Goal: Task Accomplishment & Management: Manage account settings

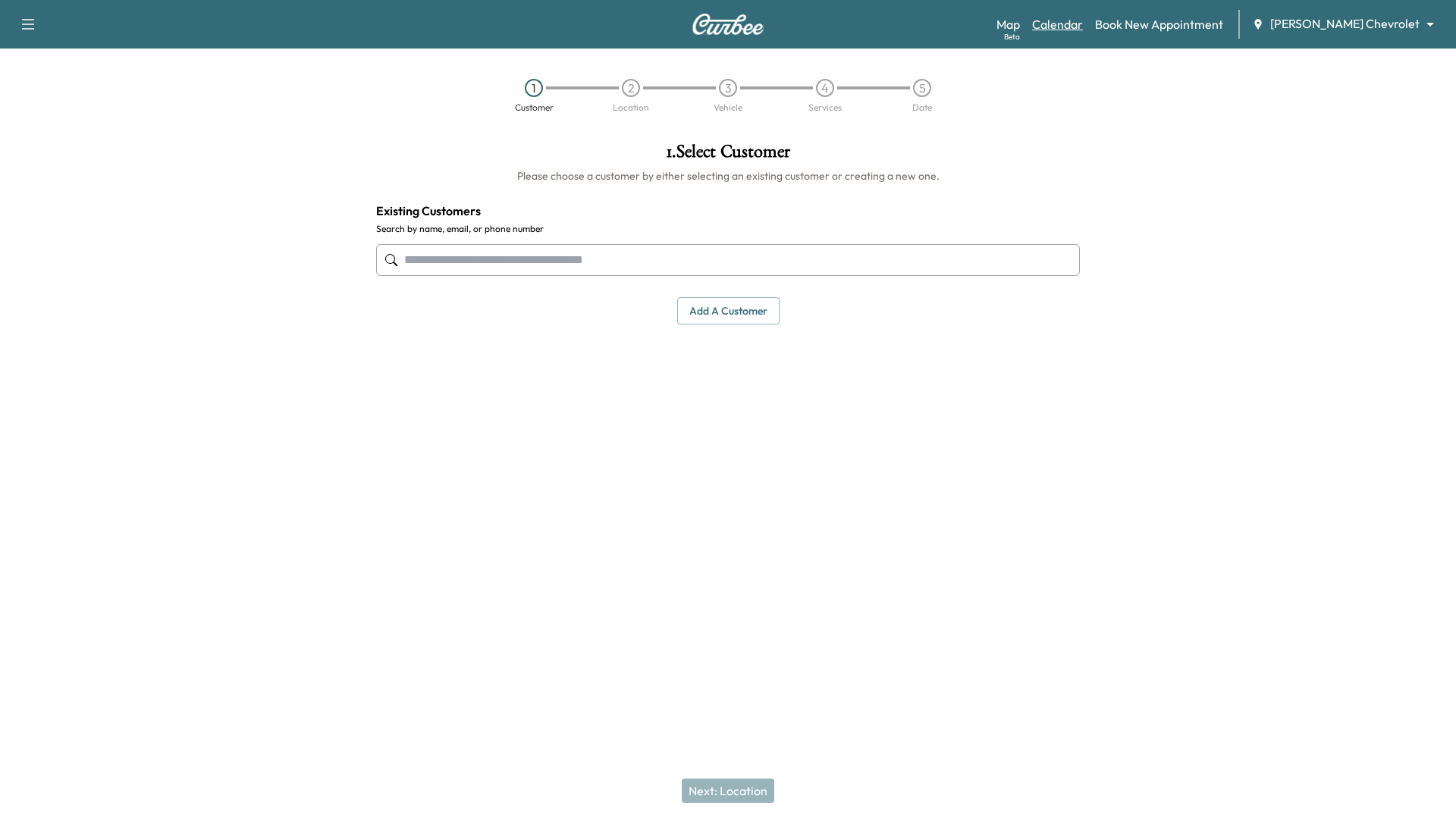
click at [1083, 22] on link "Calendar" at bounding box center [1057, 24] width 51 height 18
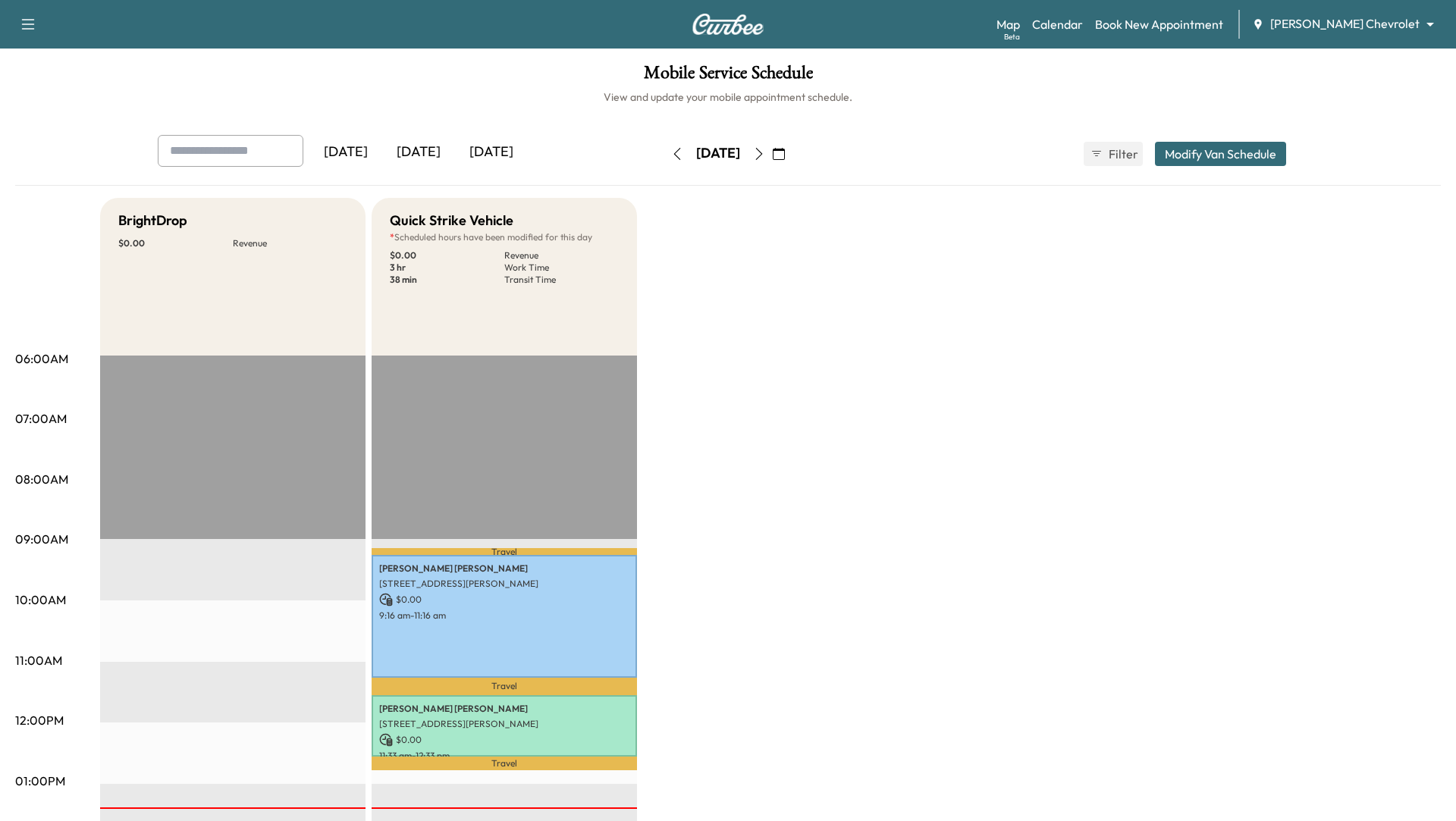
click at [763, 148] on icon "button" at bounding box center [760, 153] width 7 height 12
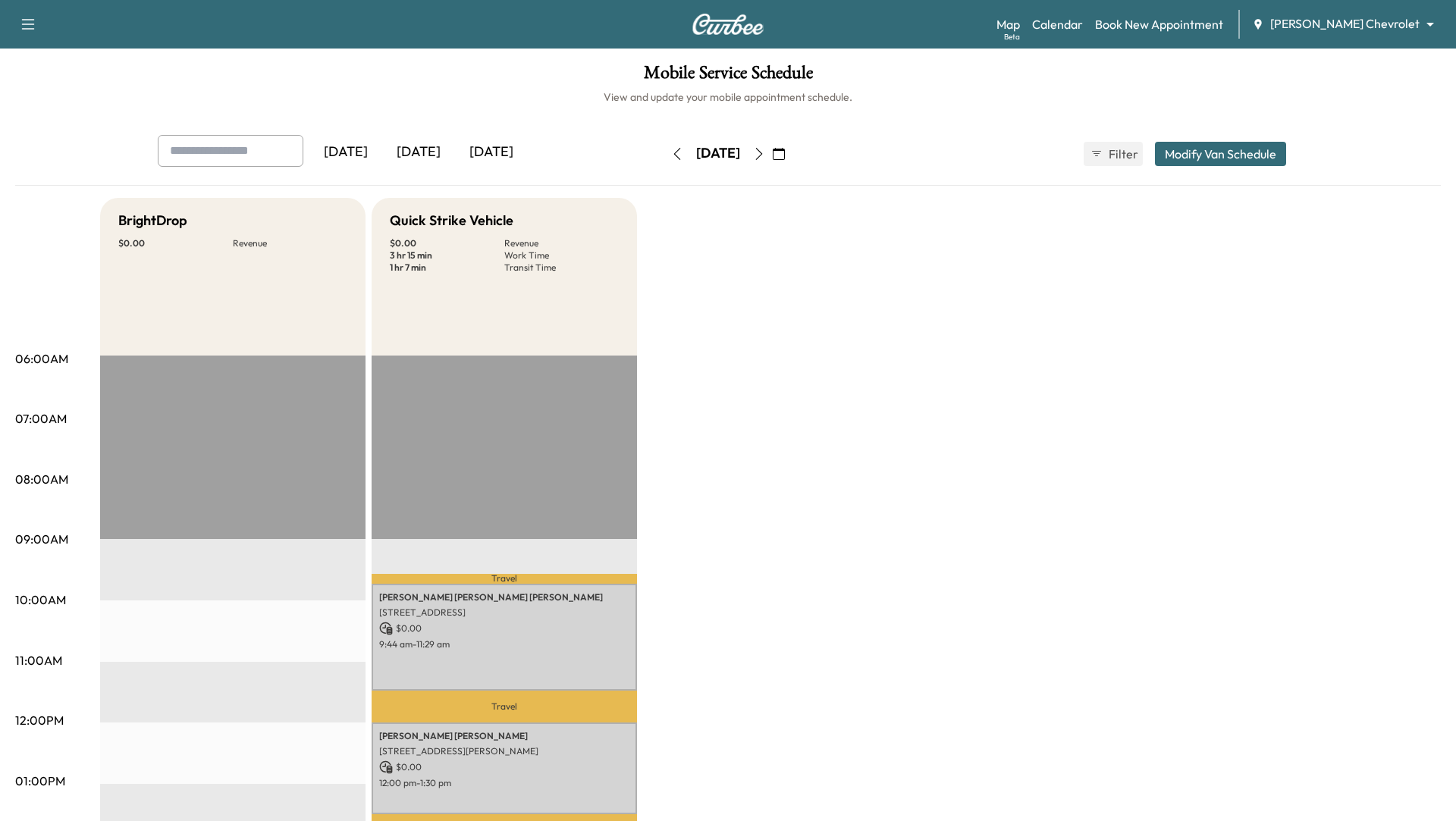
click at [1224, 149] on button "Modify Van Schedule" at bounding box center [1220, 154] width 131 height 24
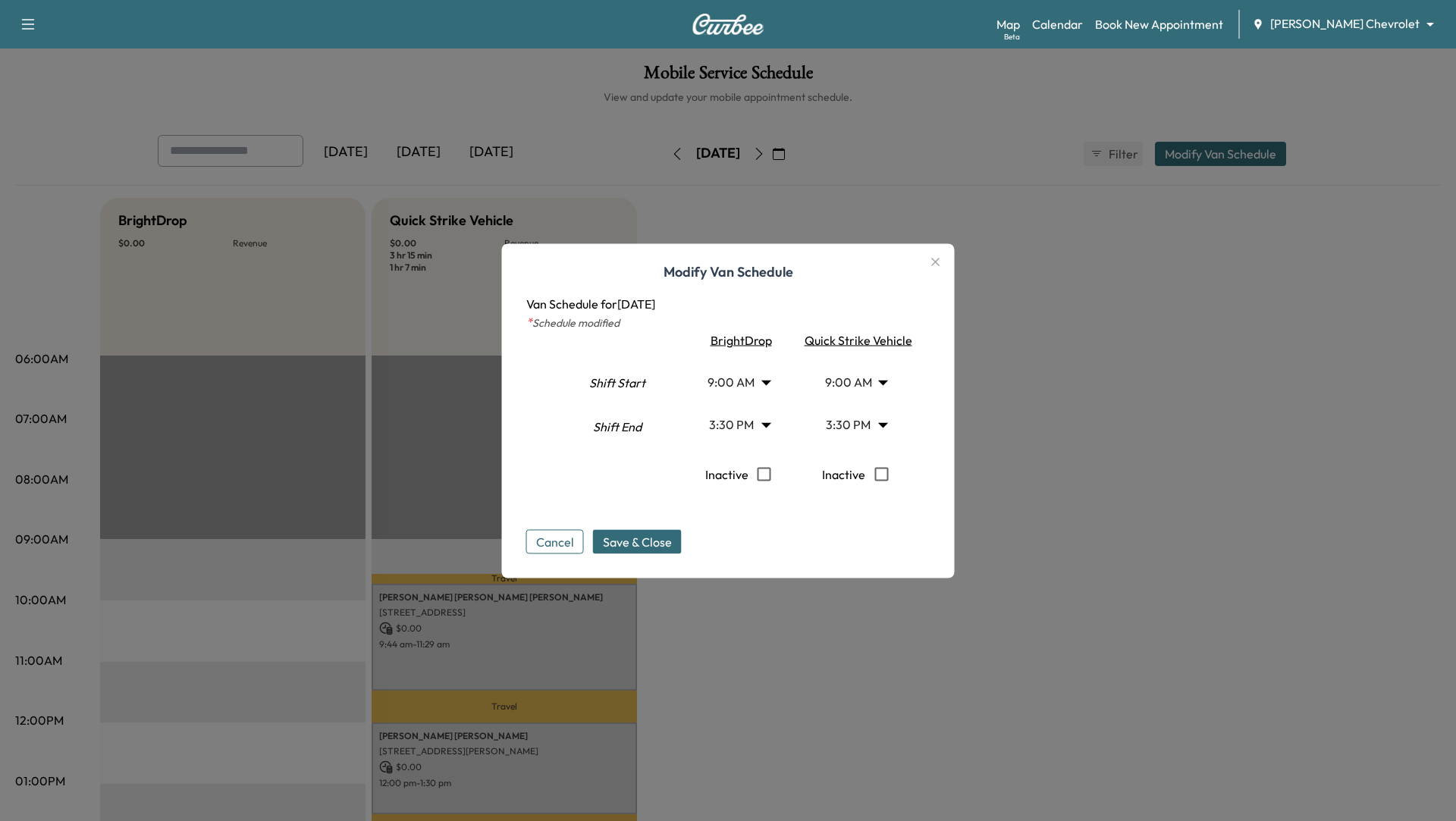
click at [876, 422] on body "Support Log Out Map Beta Calendar Book New Appointment [PERSON_NAME] Chevrolet …" at bounding box center [728, 410] width 1456 height 821
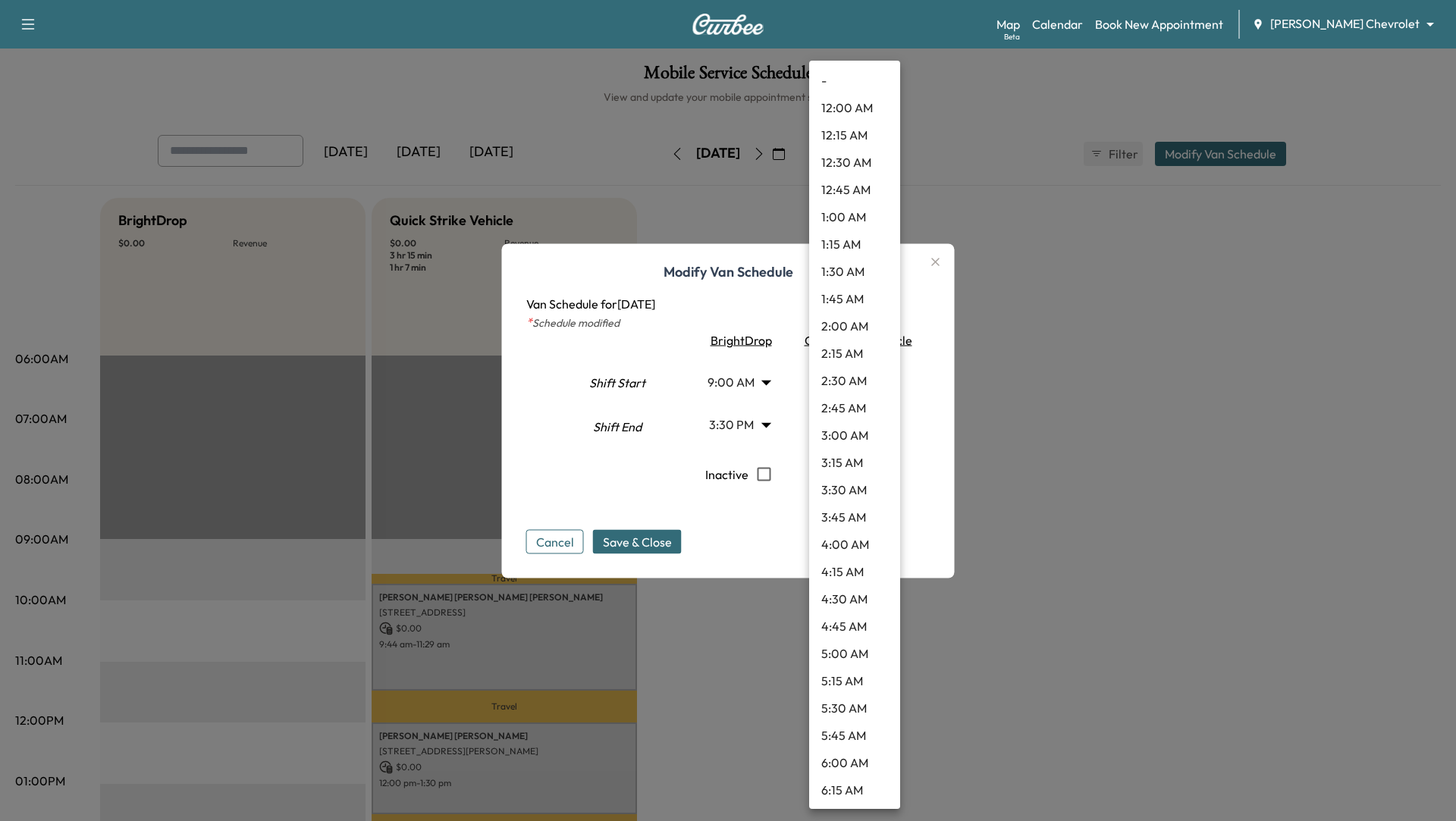
scroll to position [1365, 0]
click at [855, 537] on li "4:30 PM" at bounding box center [855, 545] width 91 height 27
type input "****"
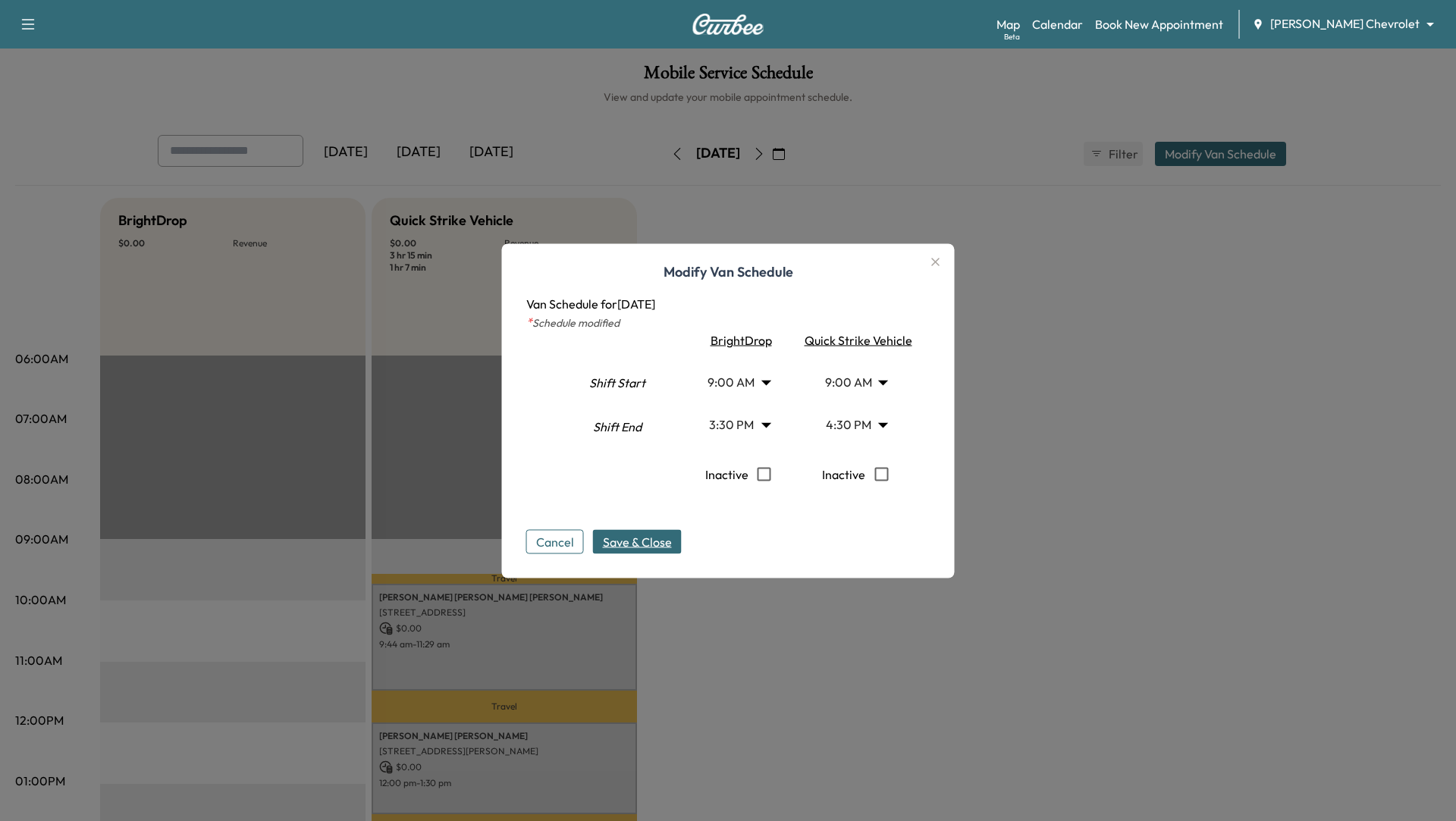
click at [617, 533] on span "Save & Close" at bounding box center [637, 541] width 69 height 18
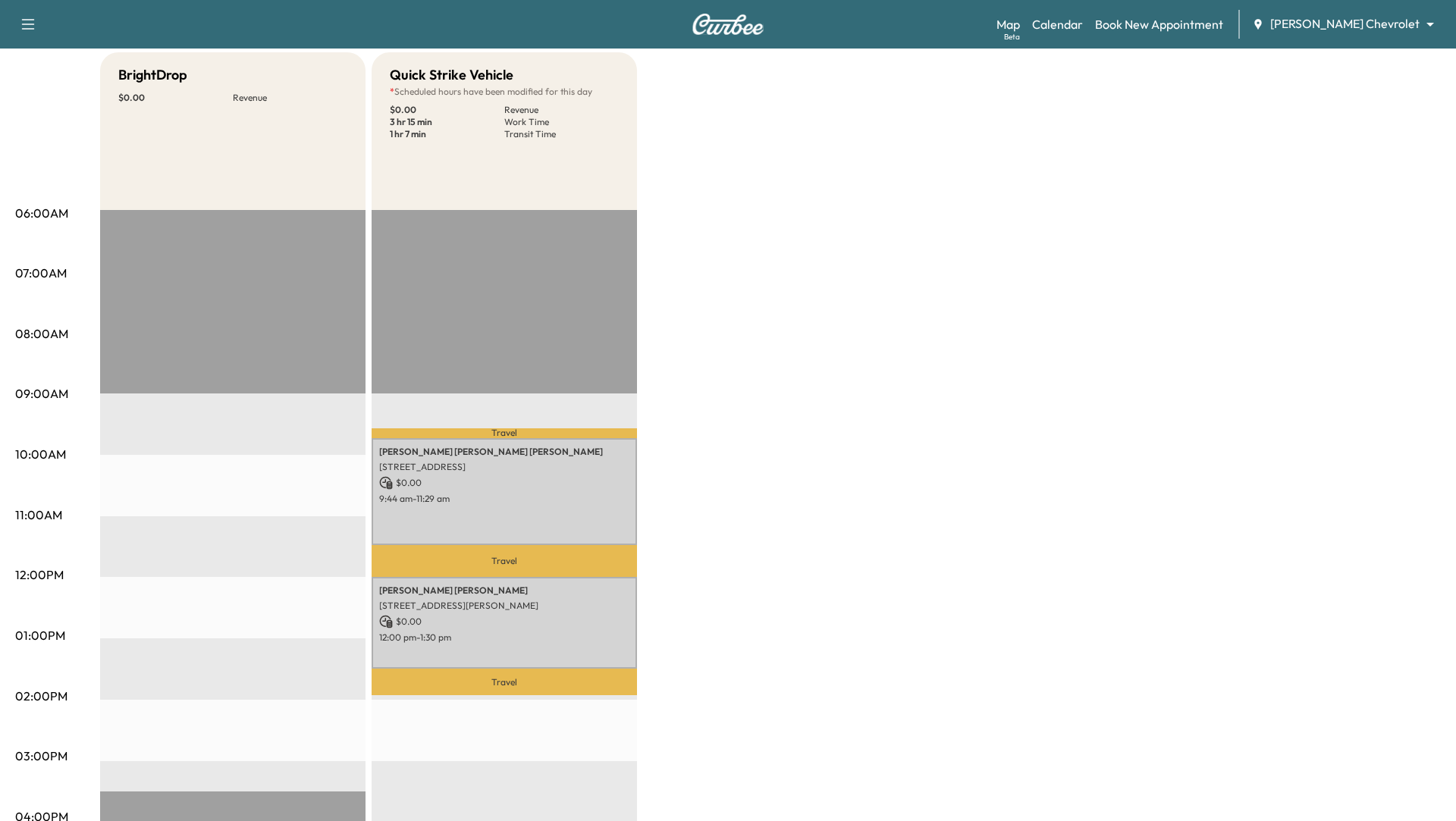
scroll to position [144, 0]
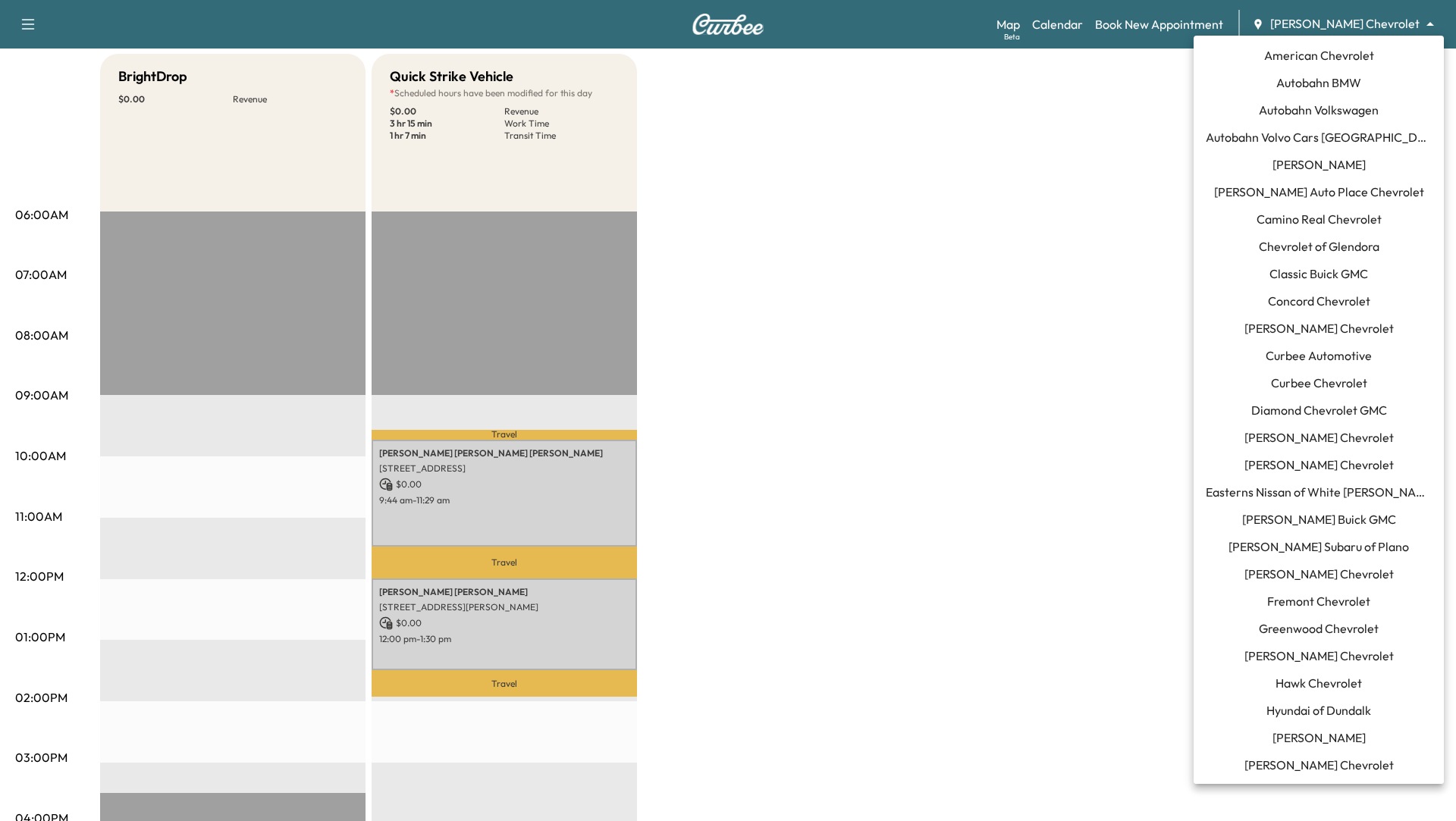
click at [1431, 27] on body "Support Log Out Map Beta Calendar Book New Appointment [PERSON_NAME] Chevrolet …" at bounding box center [728, 267] width 1456 height 821
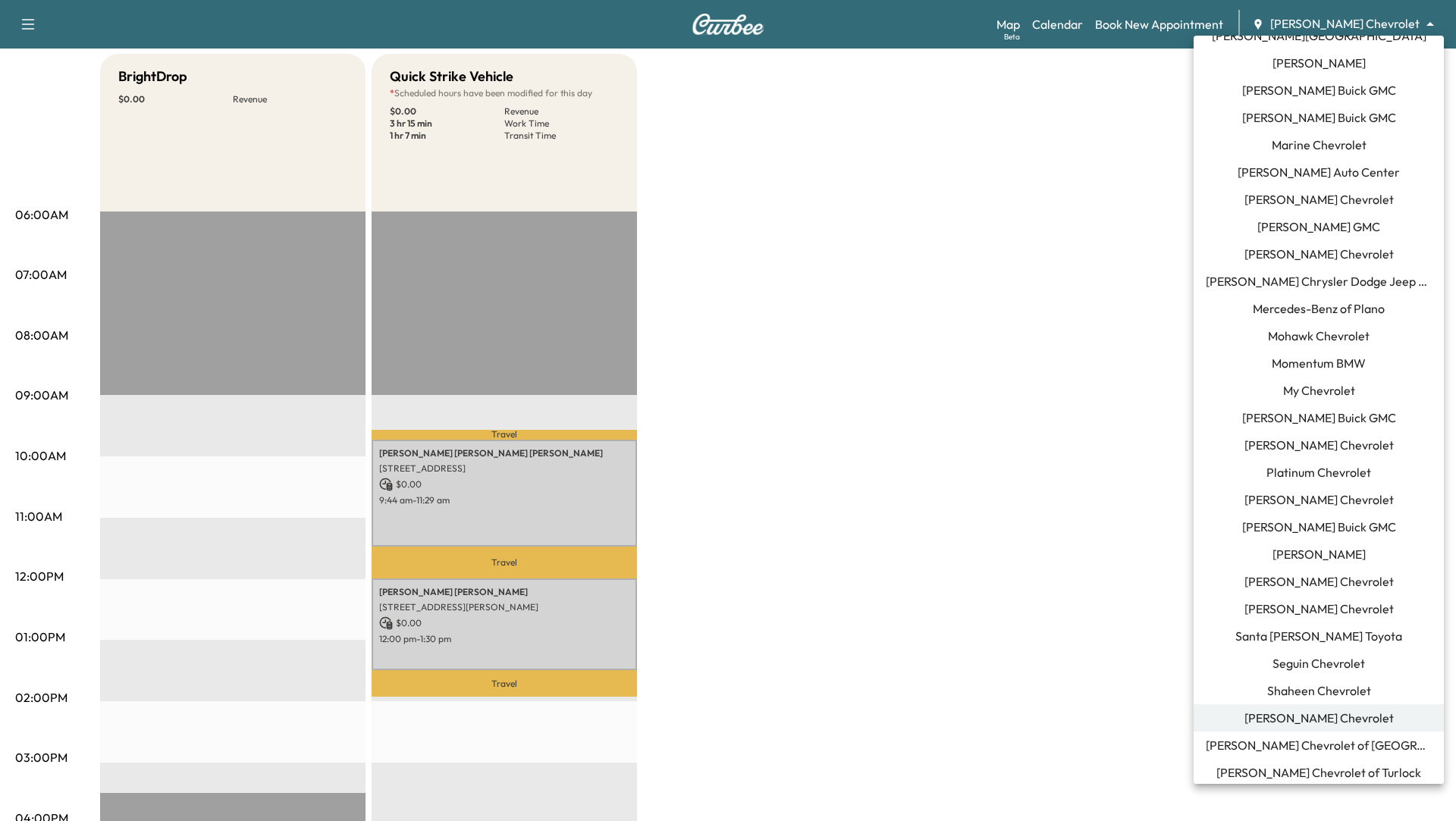
scroll to position [735, 0]
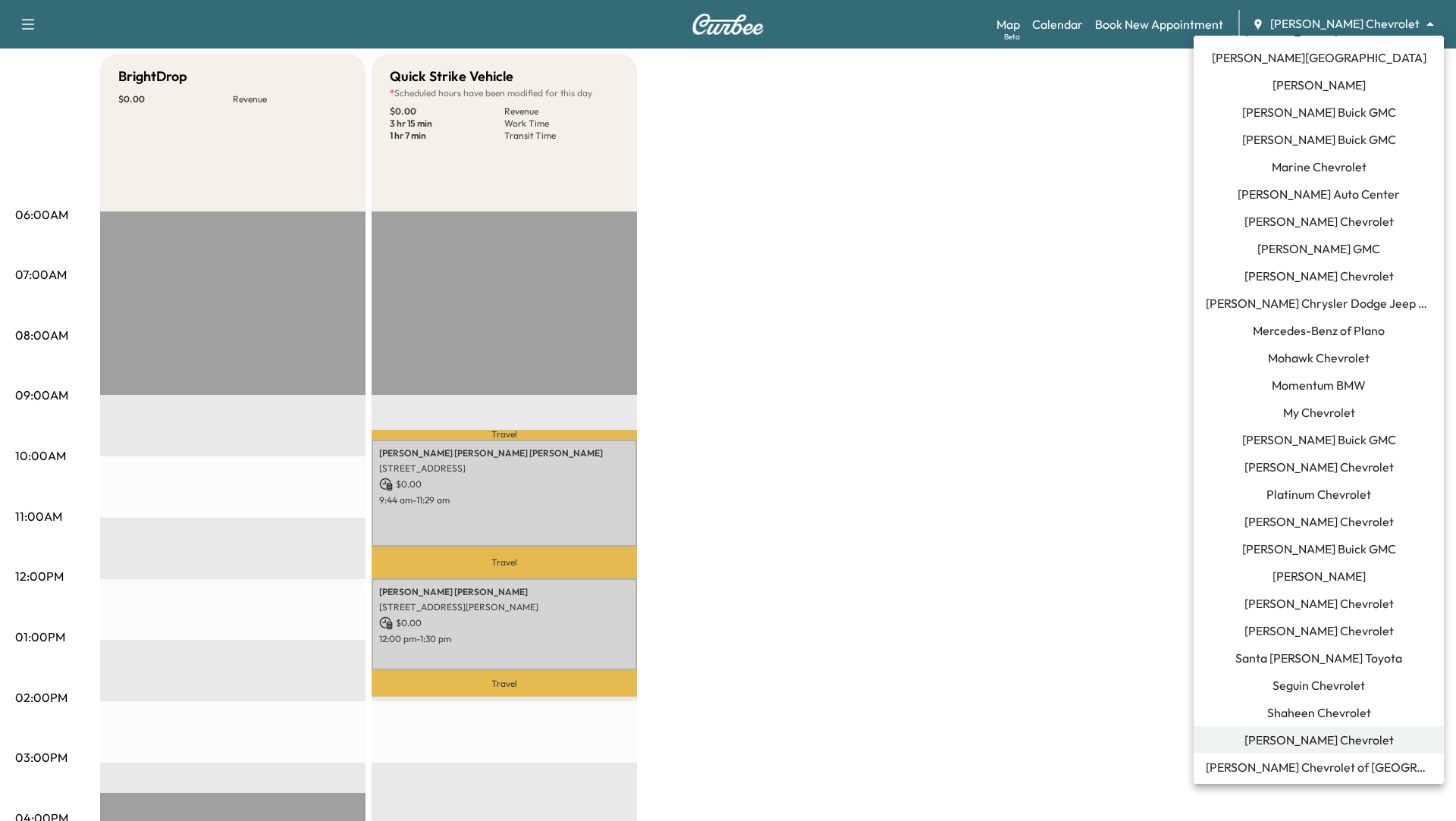
click at [1323, 379] on span "Momentum BMW" at bounding box center [1319, 385] width 94 height 18
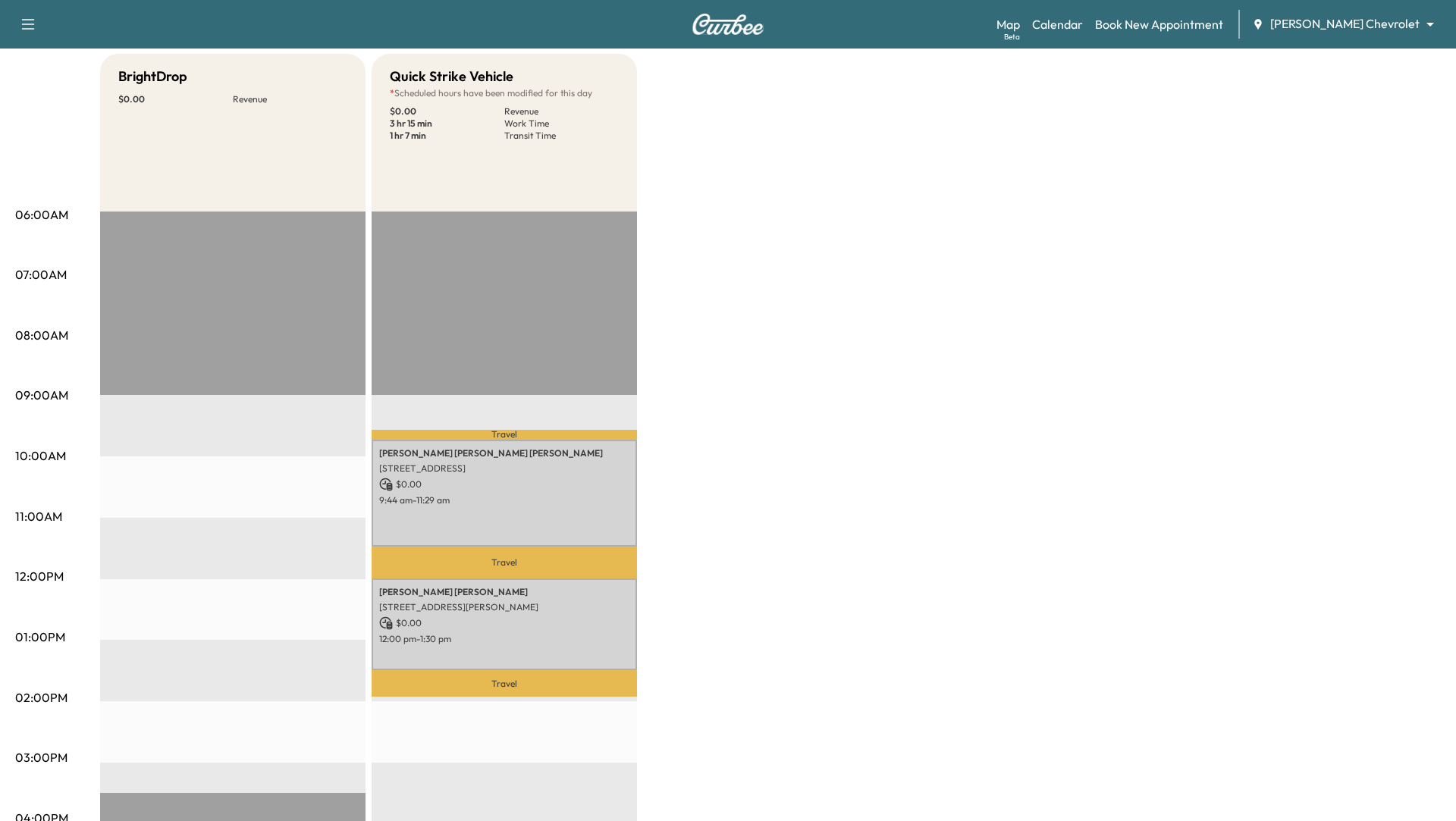
scroll to position [0, 0]
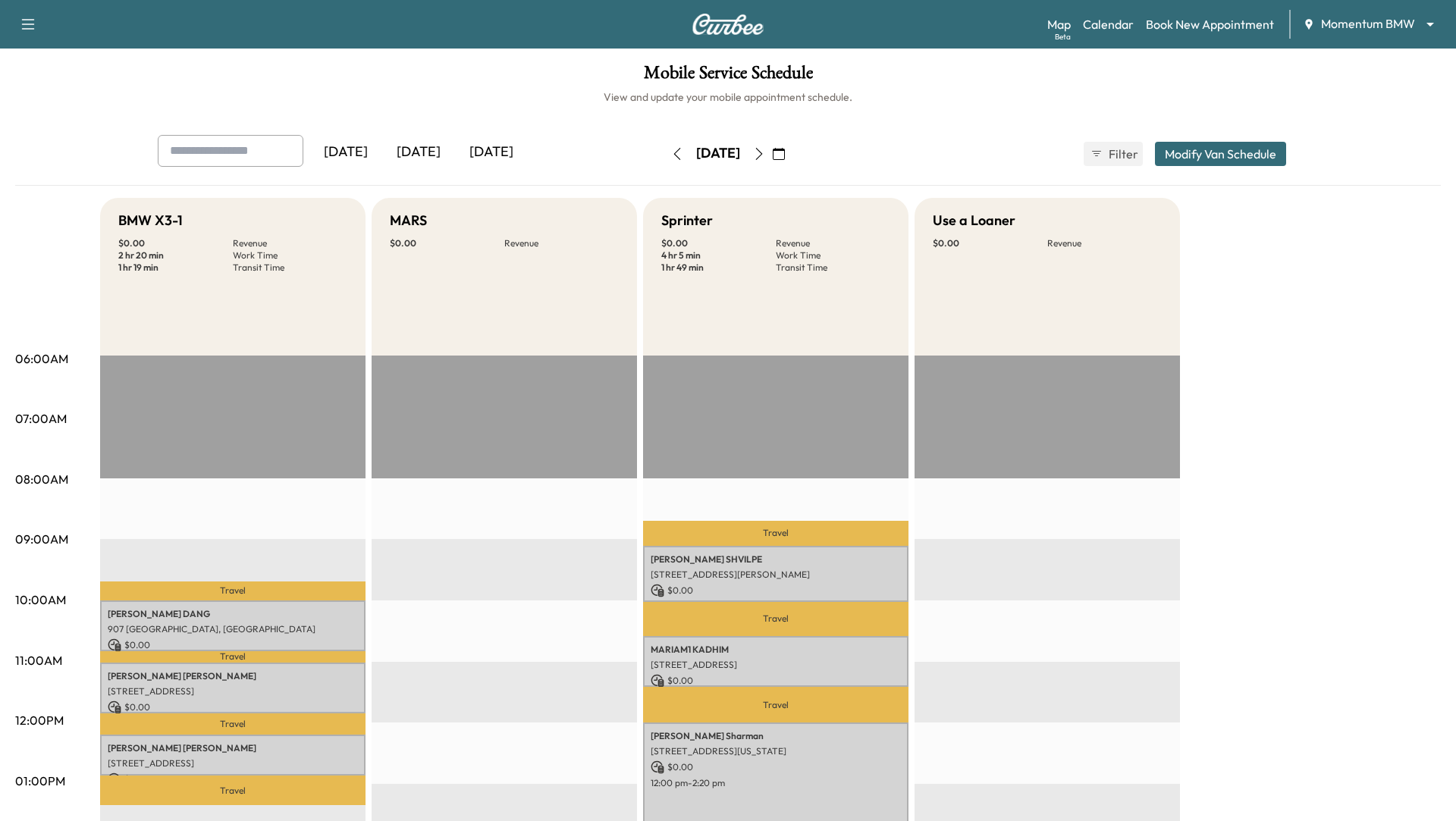
click at [1221, 158] on button "Modify Van Schedule" at bounding box center [1220, 154] width 131 height 24
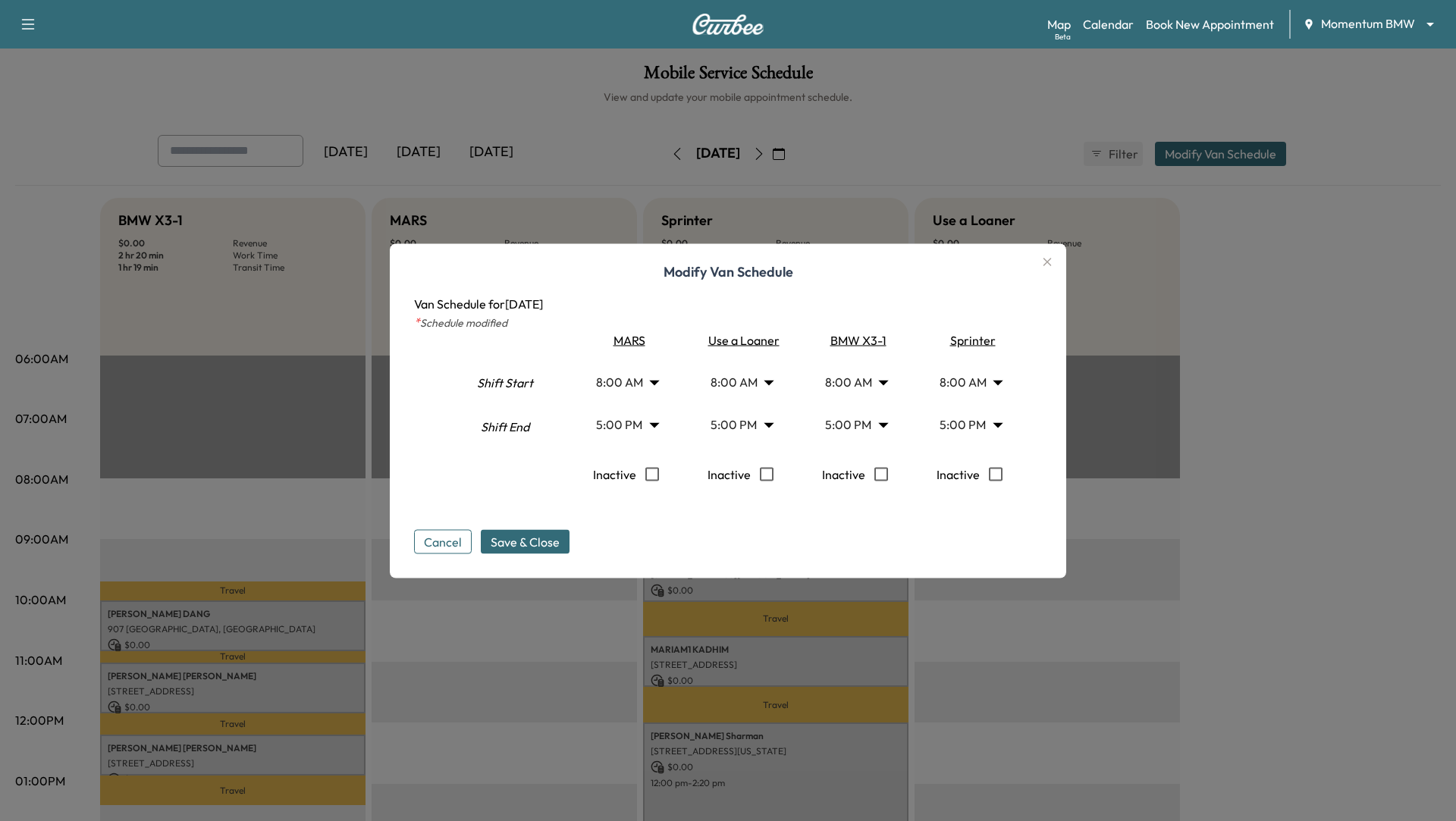
click at [1042, 255] on icon "button" at bounding box center [1047, 261] width 18 height 18
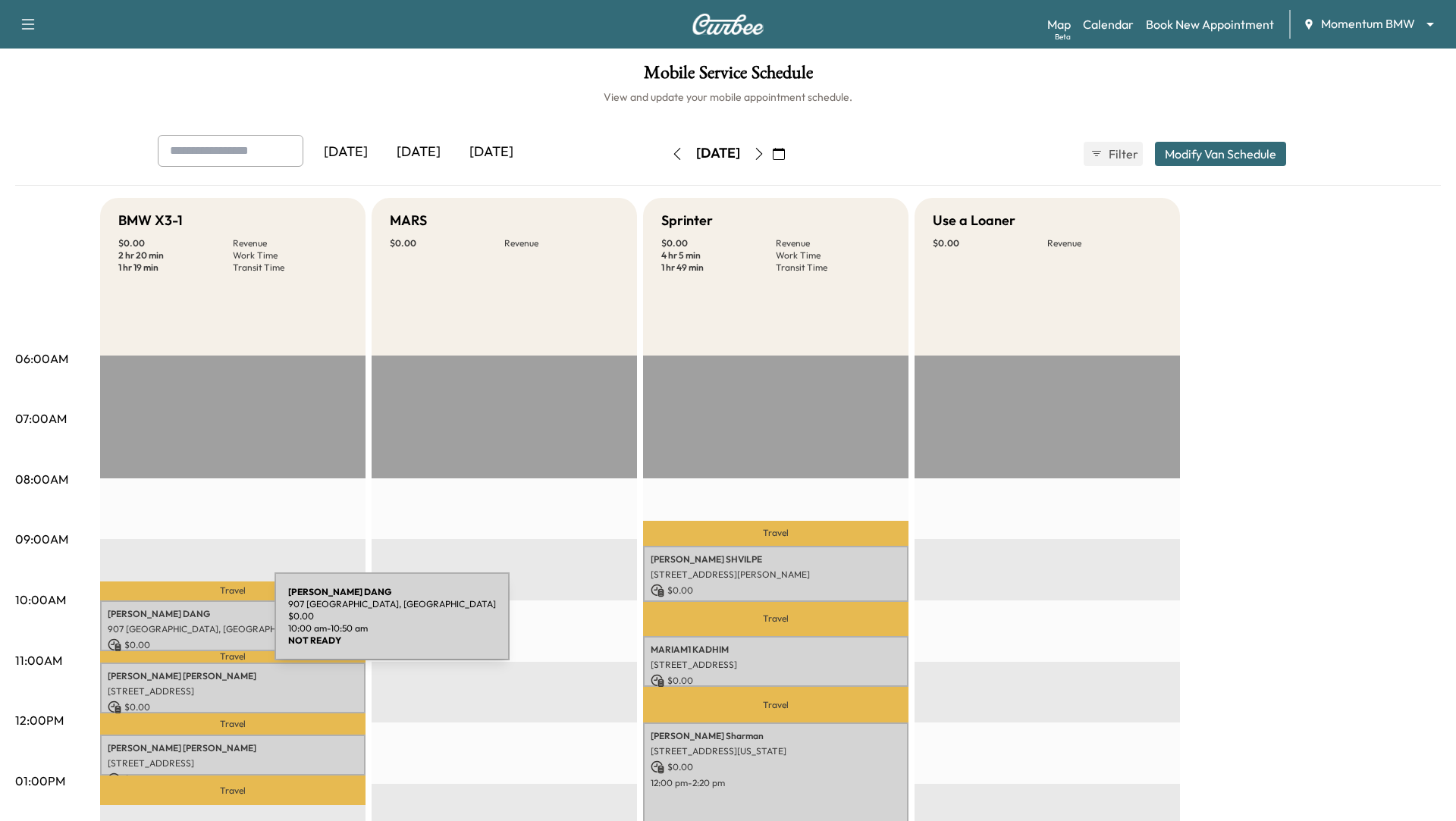
click at [161, 625] on p "907 [GEOGRAPHIC_DATA], [GEOGRAPHIC_DATA]" at bounding box center [232, 629] width 250 height 12
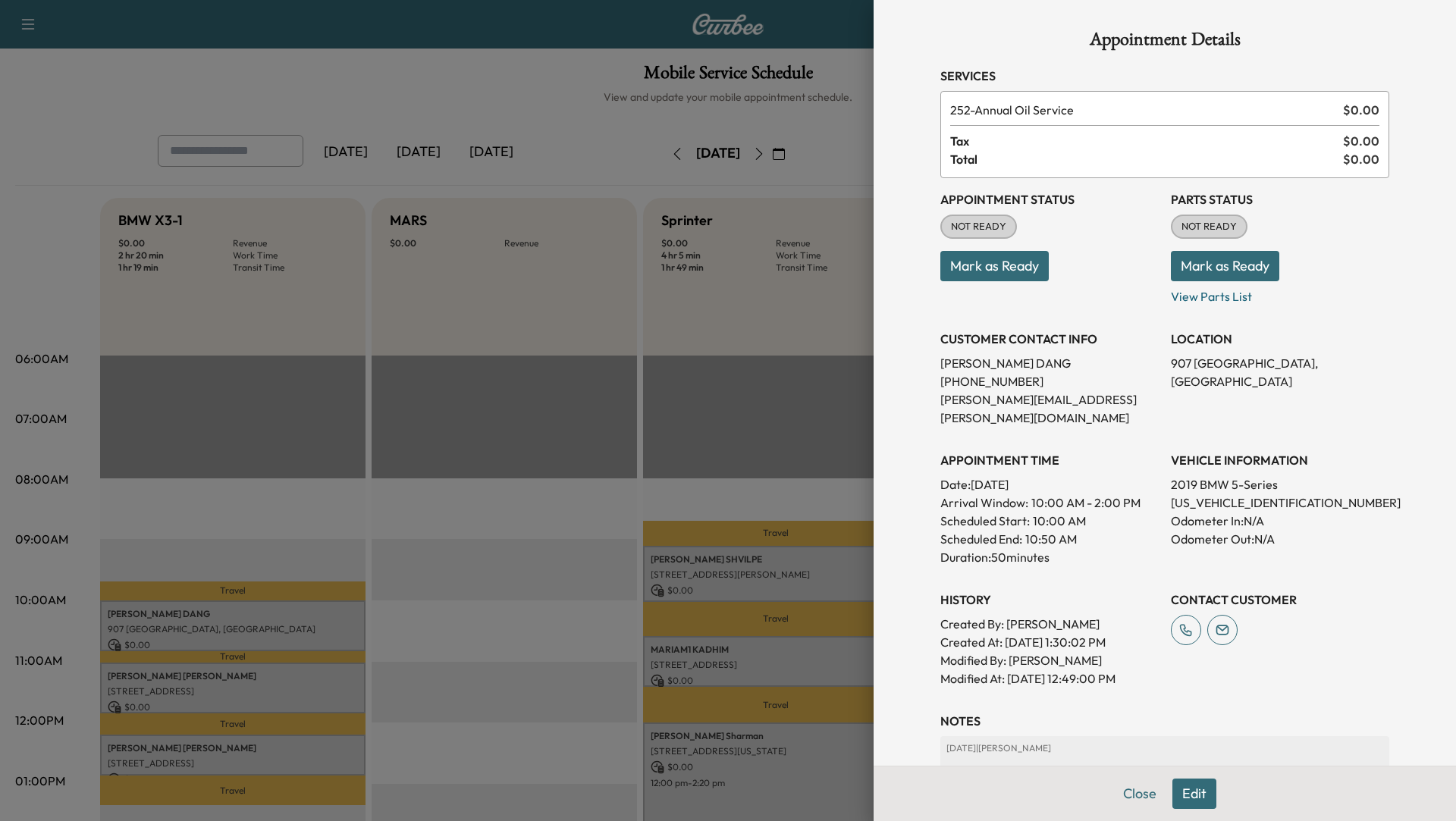
click at [1203, 793] on button "Edit" at bounding box center [1194, 794] width 44 height 30
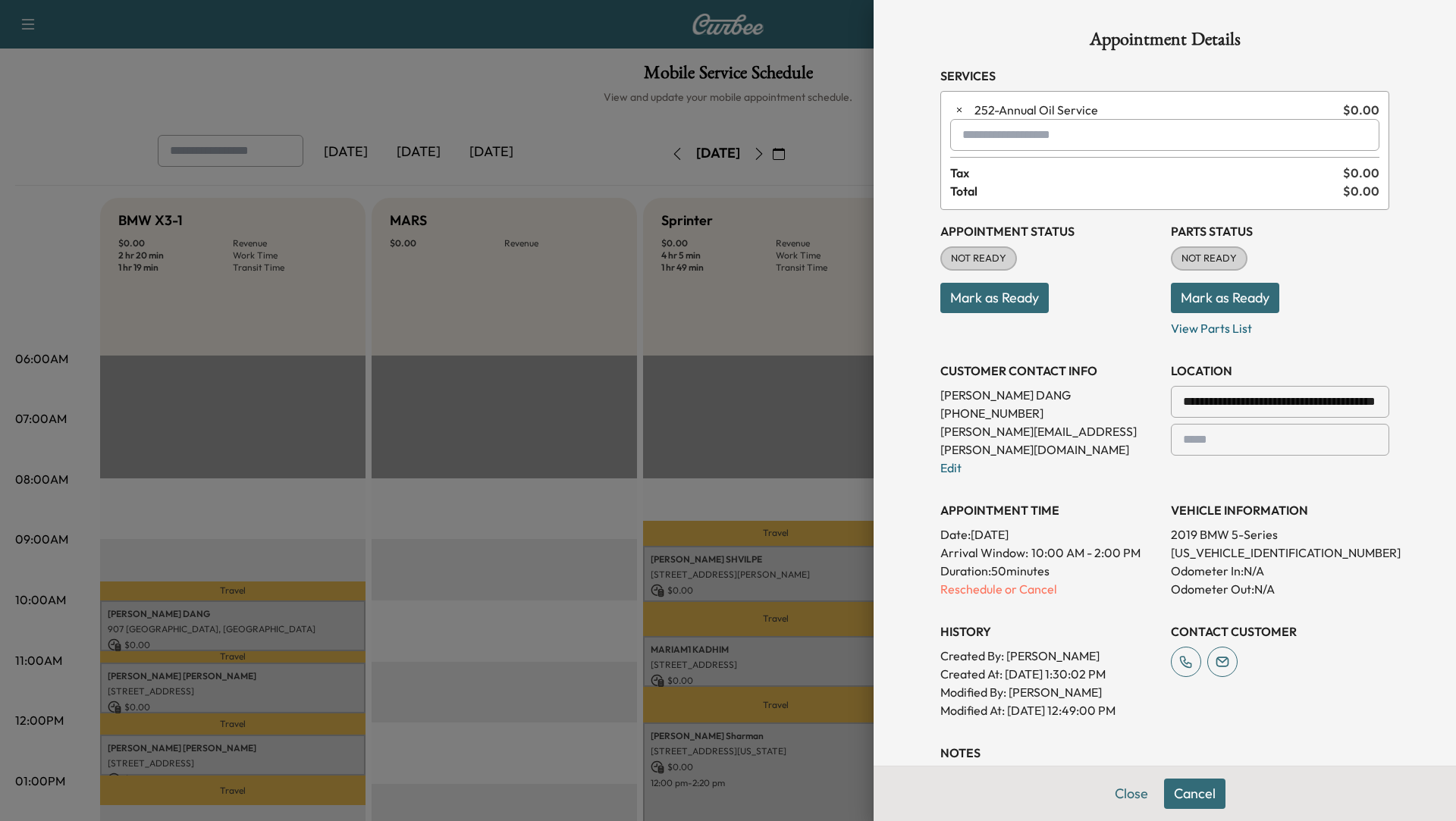
click at [1033, 138] on input "text" at bounding box center [1164, 135] width 429 height 32
type input "*"
click at [700, 310] on div at bounding box center [728, 410] width 1456 height 821
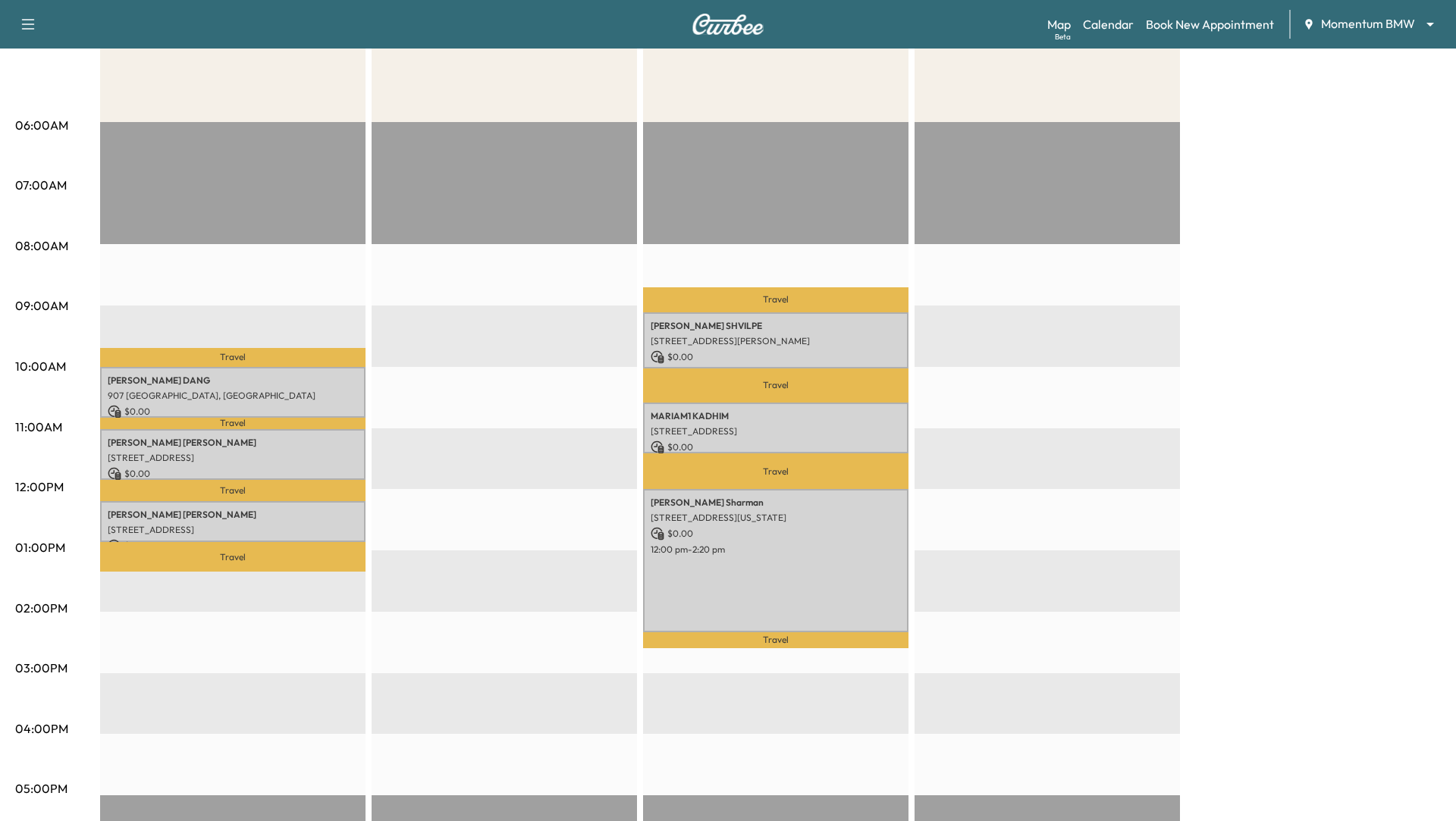
scroll to position [237, 0]
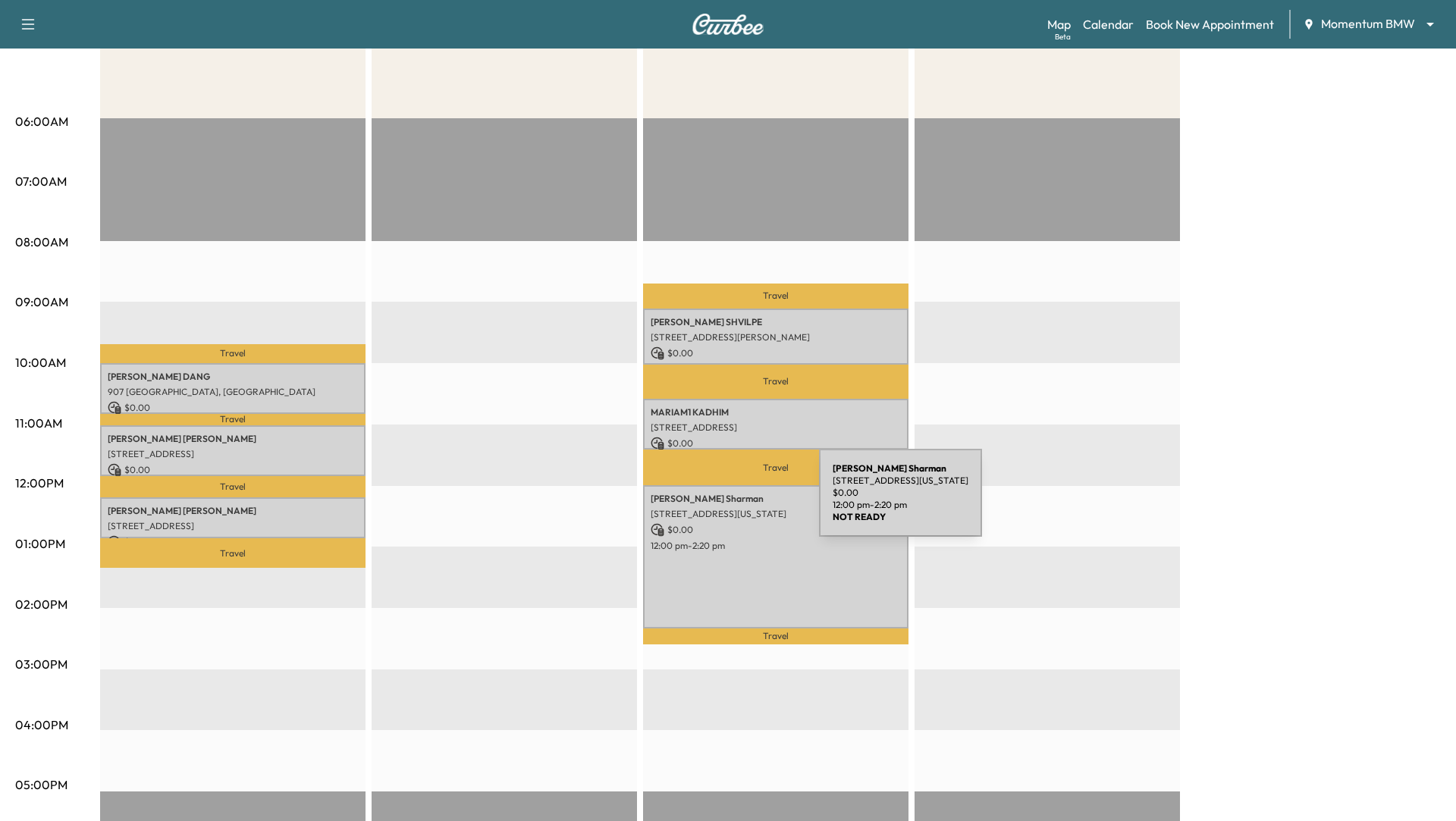
click at [704, 514] on p "[STREET_ADDRESS][US_STATE]" at bounding box center [776, 514] width 250 height 12
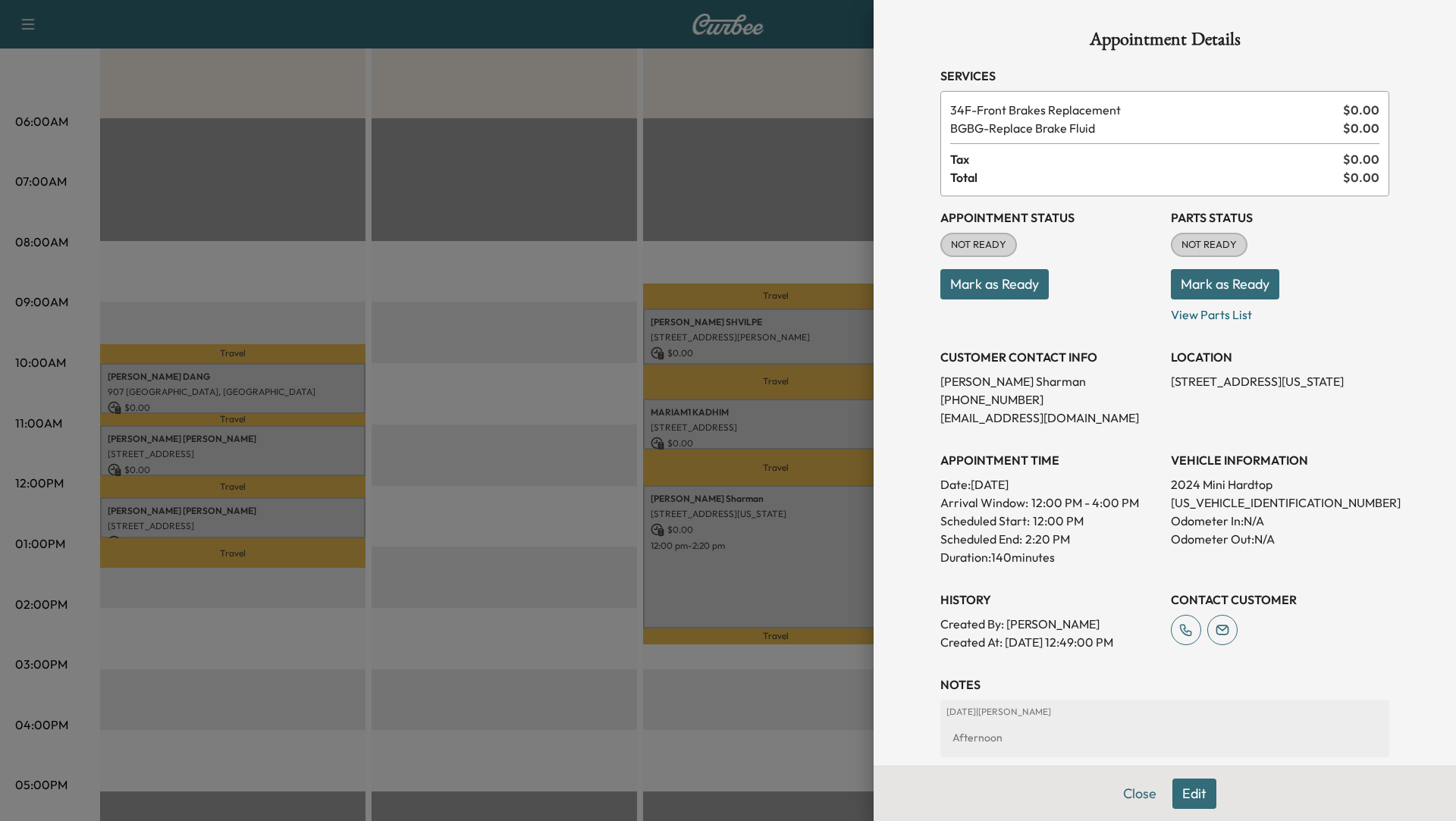
click at [538, 367] on div at bounding box center [728, 410] width 1456 height 821
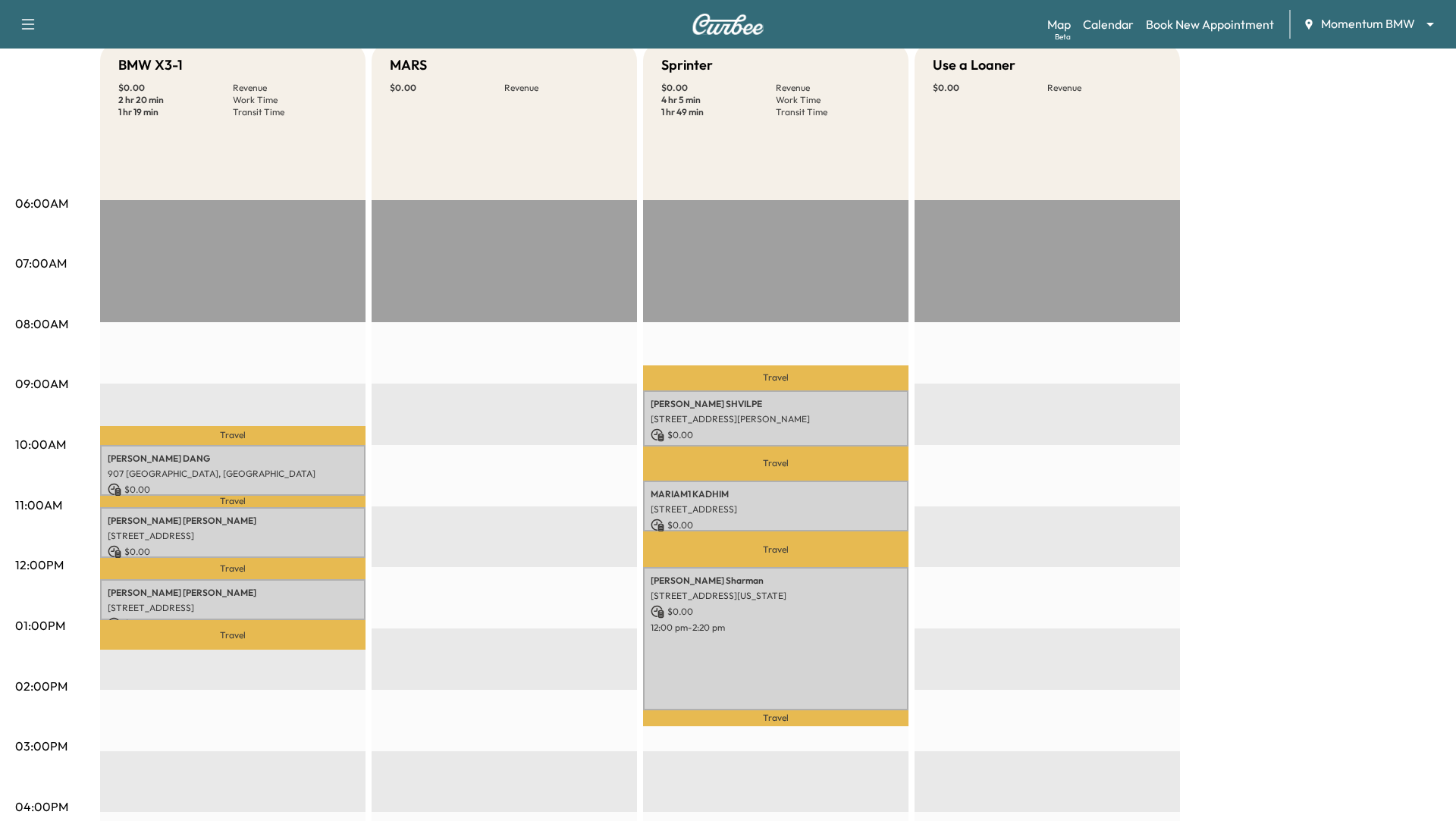
scroll to position [157, 0]
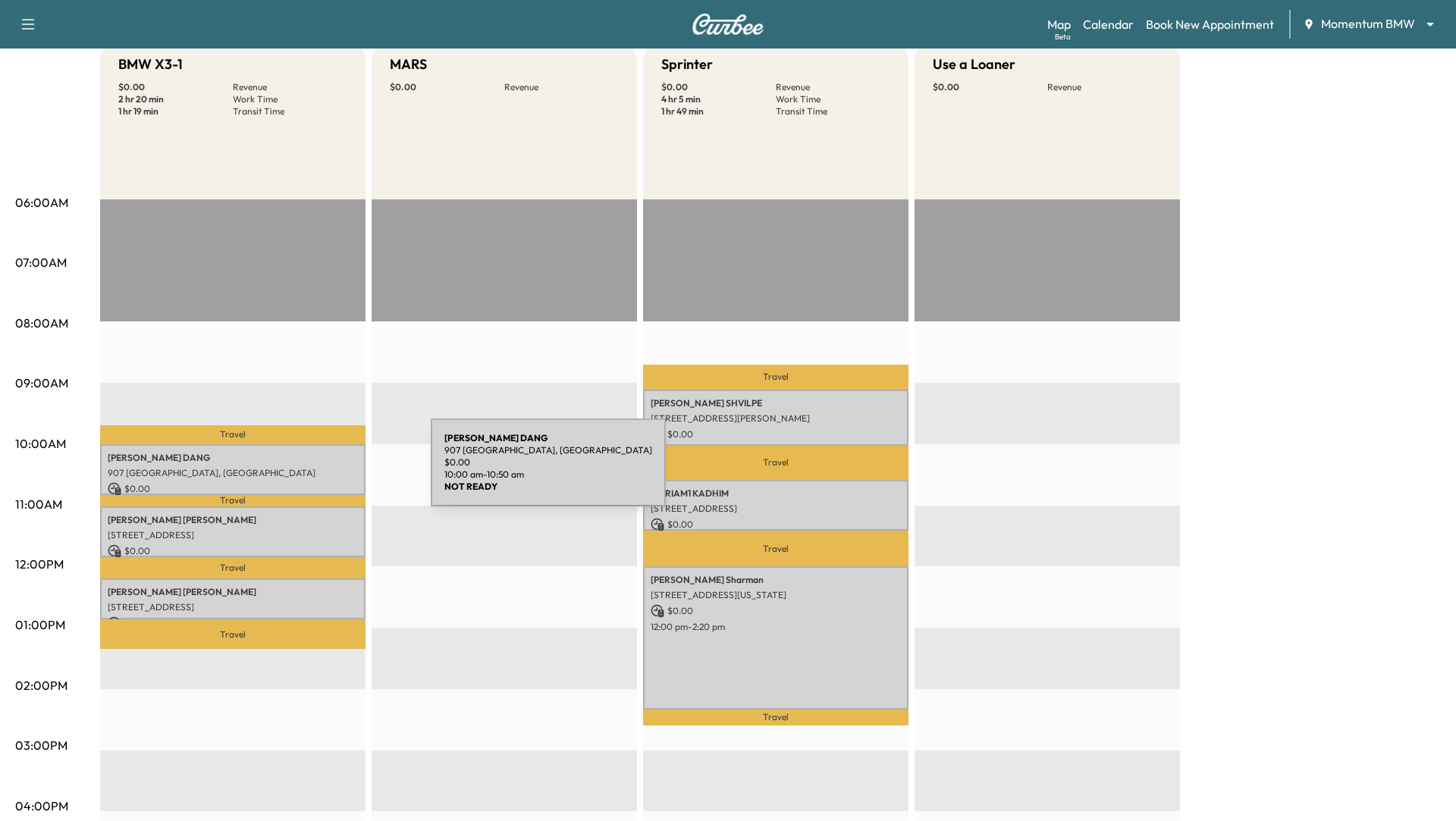
click at [317, 472] on p "907 [GEOGRAPHIC_DATA], [GEOGRAPHIC_DATA]" at bounding box center [232, 473] width 250 height 12
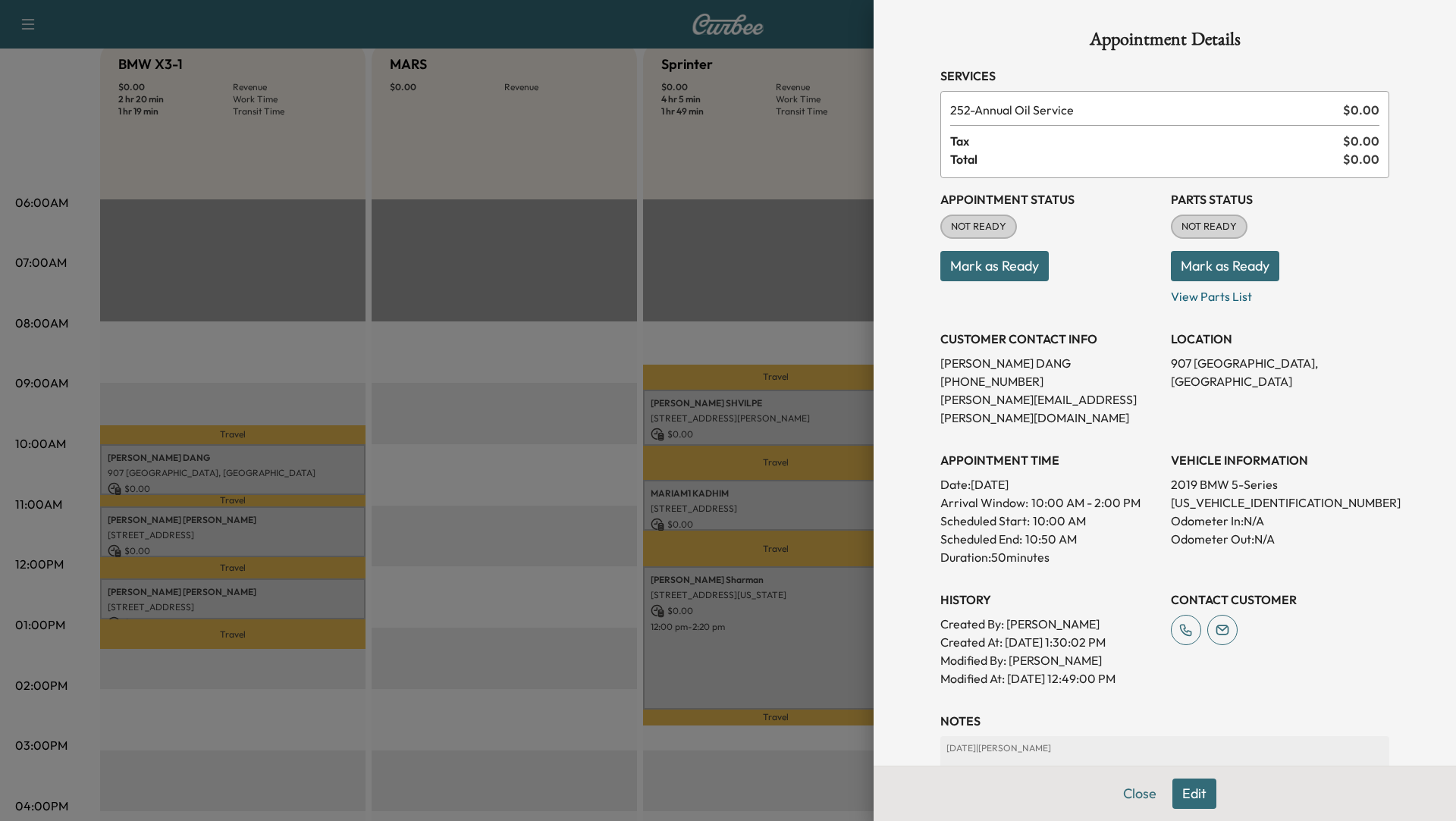
click at [1193, 796] on button "Edit" at bounding box center [1194, 794] width 44 height 30
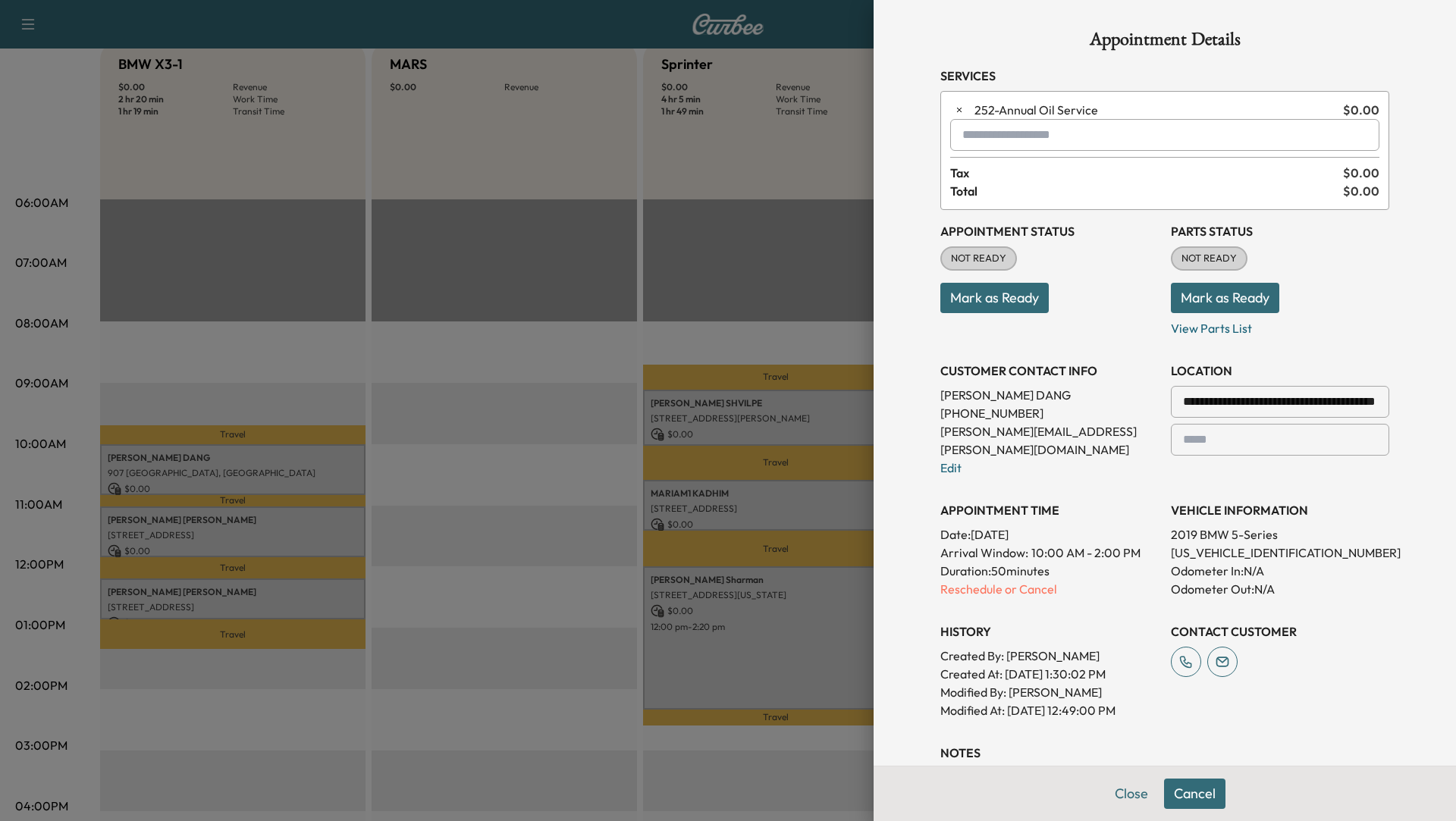
click at [975, 143] on input "text" at bounding box center [1164, 135] width 429 height 32
type input "*"
click at [543, 371] on div at bounding box center [728, 410] width 1456 height 821
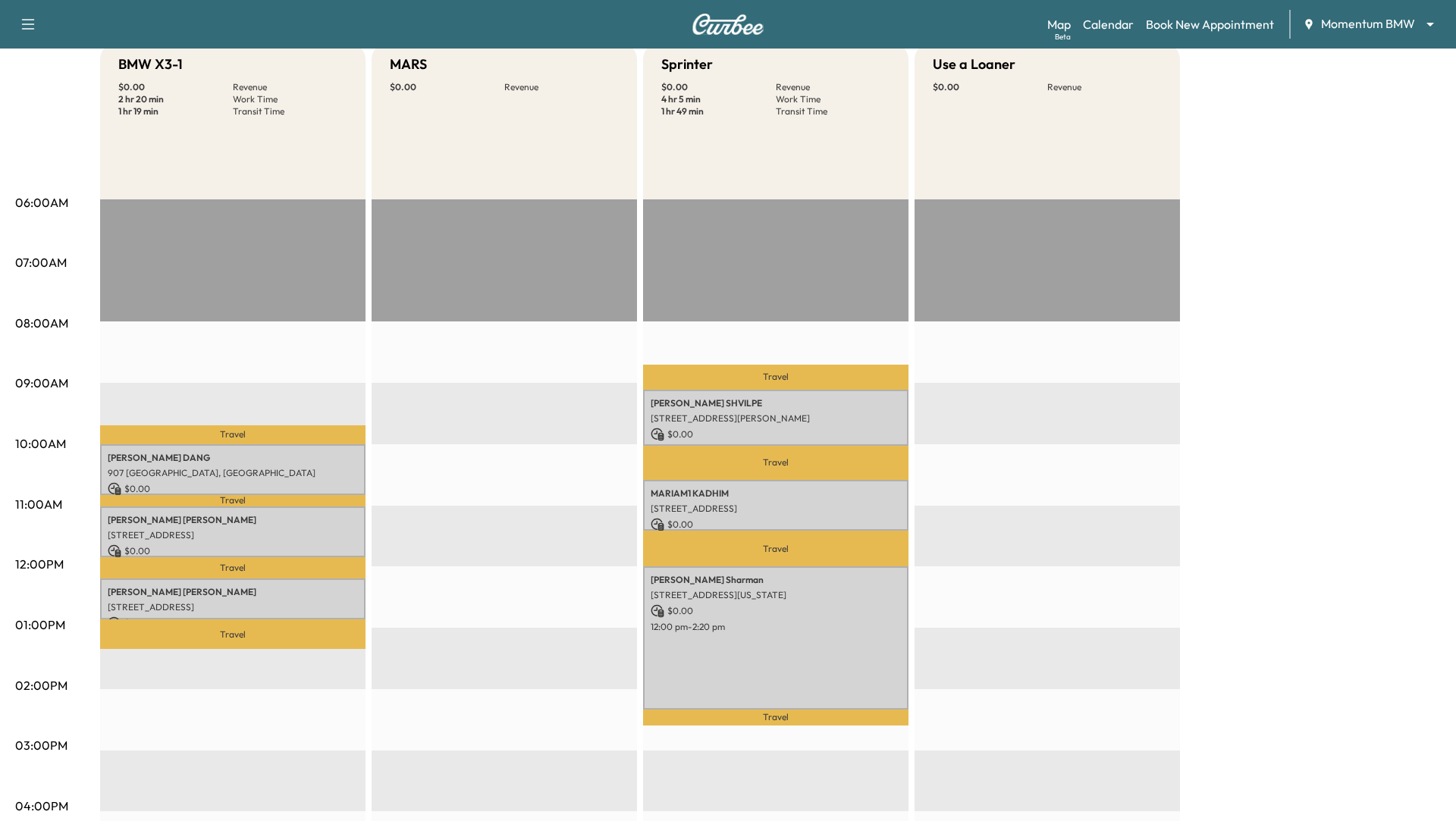
scroll to position [0, 0]
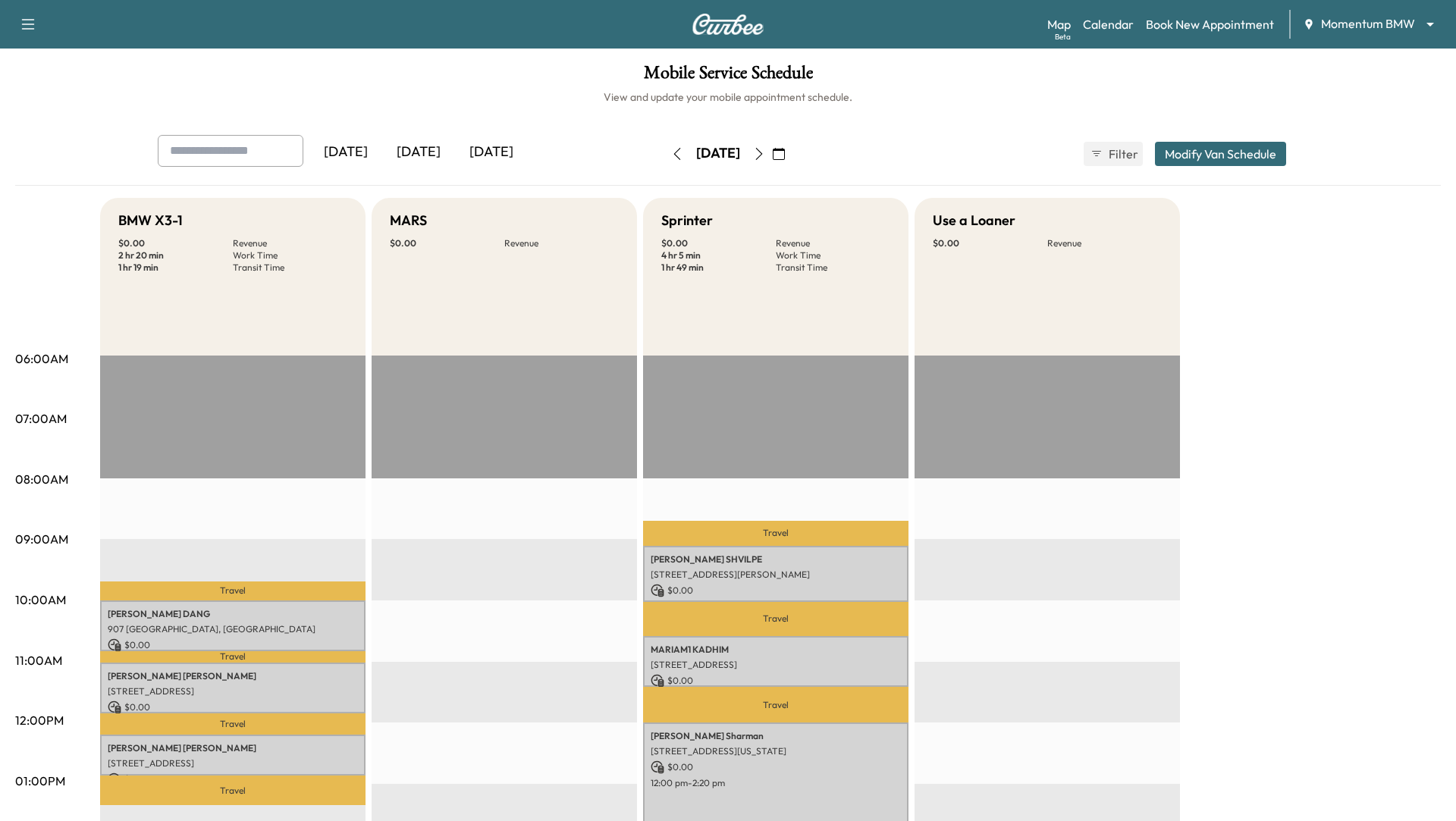
drag, startPoint x: 549, startPoint y: 494, endPoint x: 407, endPoint y: 575, distance: 163.5
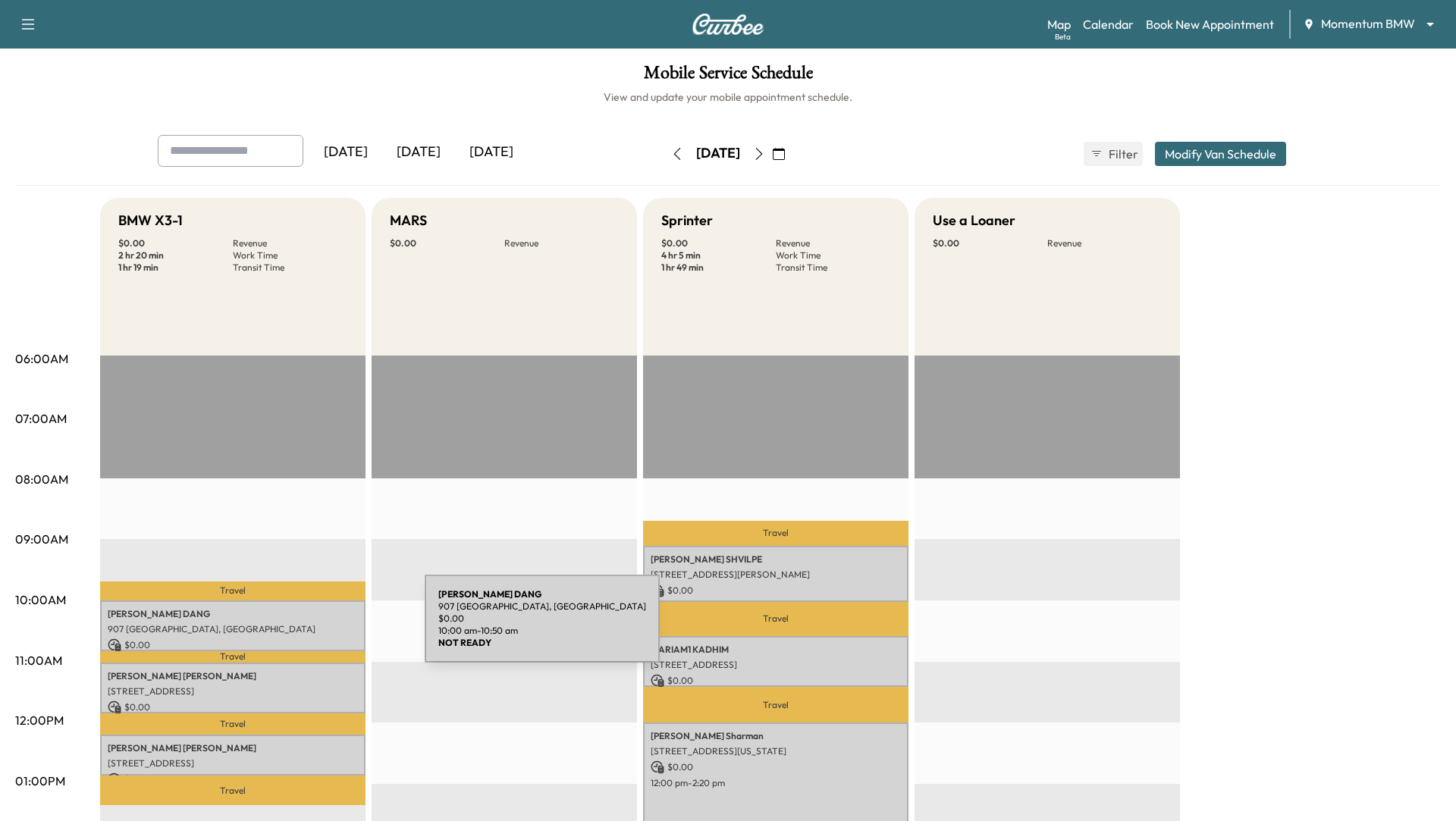
click at [311, 628] on p "907 [GEOGRAPHIC_DATA], [GEOGRAPHIC_DATA]" at bounding box center [232, 629] width 250 height 12
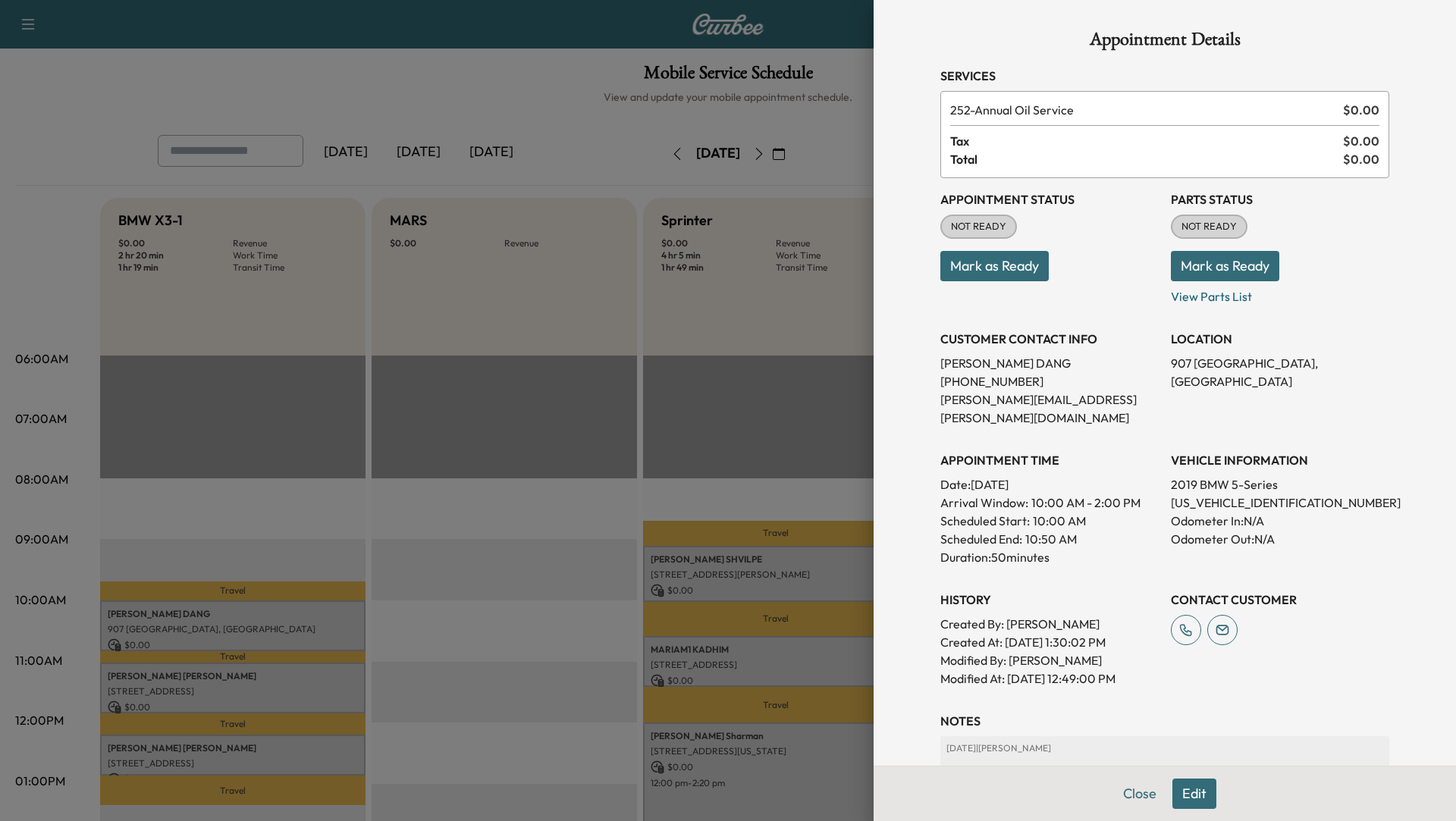
click at [1195, 796] on button "Edit" at bounding box center [1194, 794] width 44 height 30
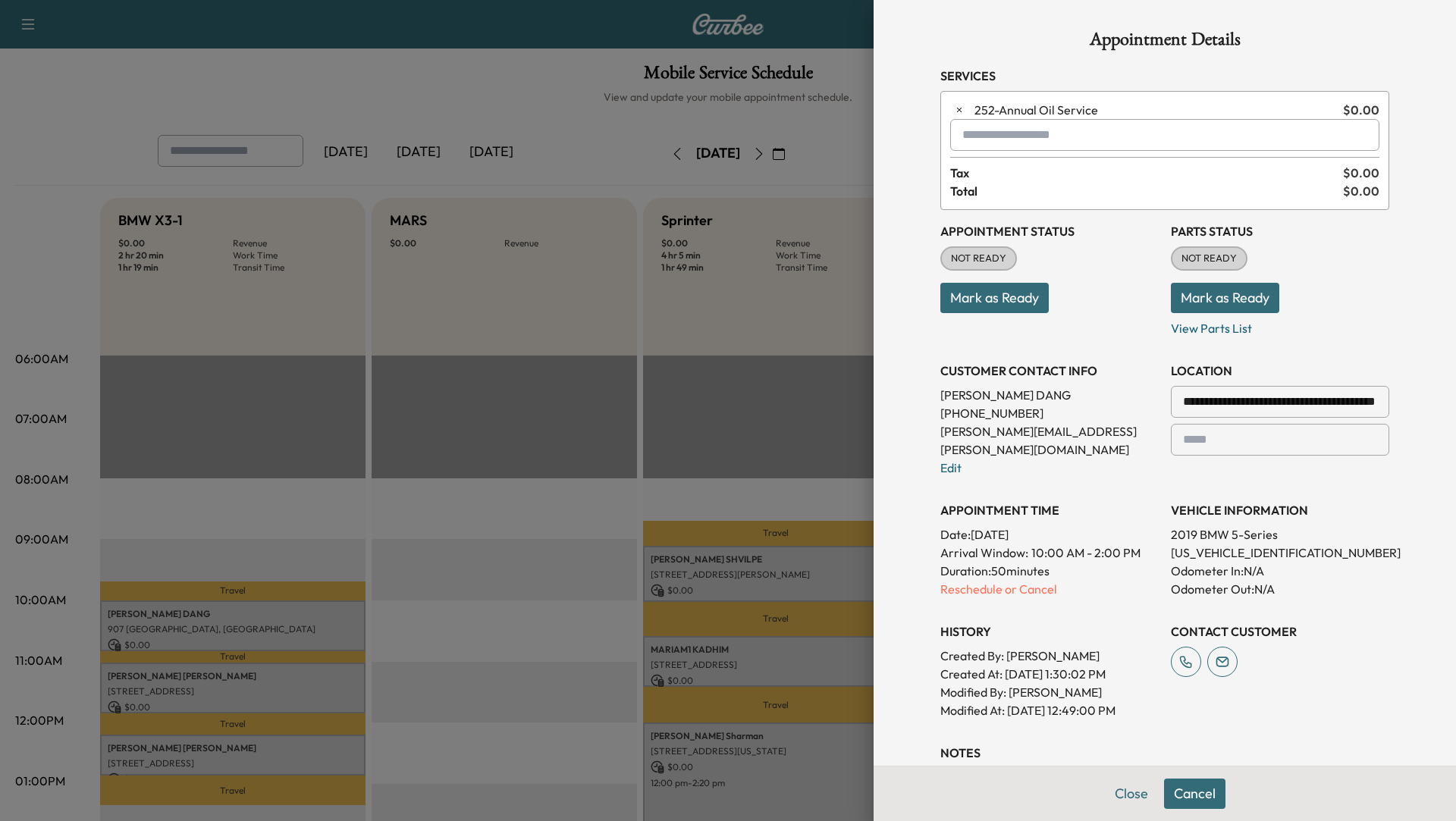
click at [990, 141] on input "text" at bounding box center [1164, 135] width 429 height 32
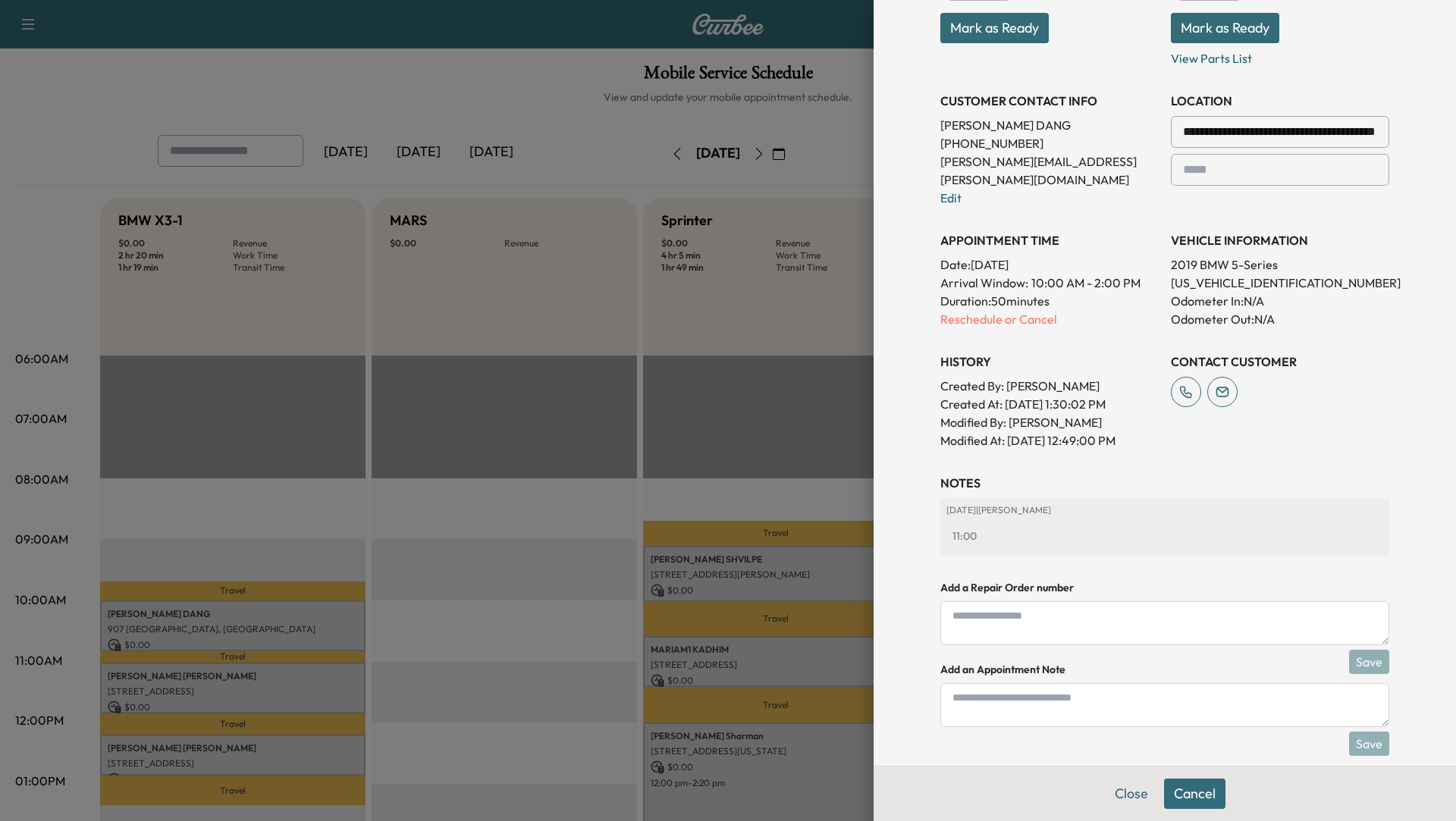
type input "******"
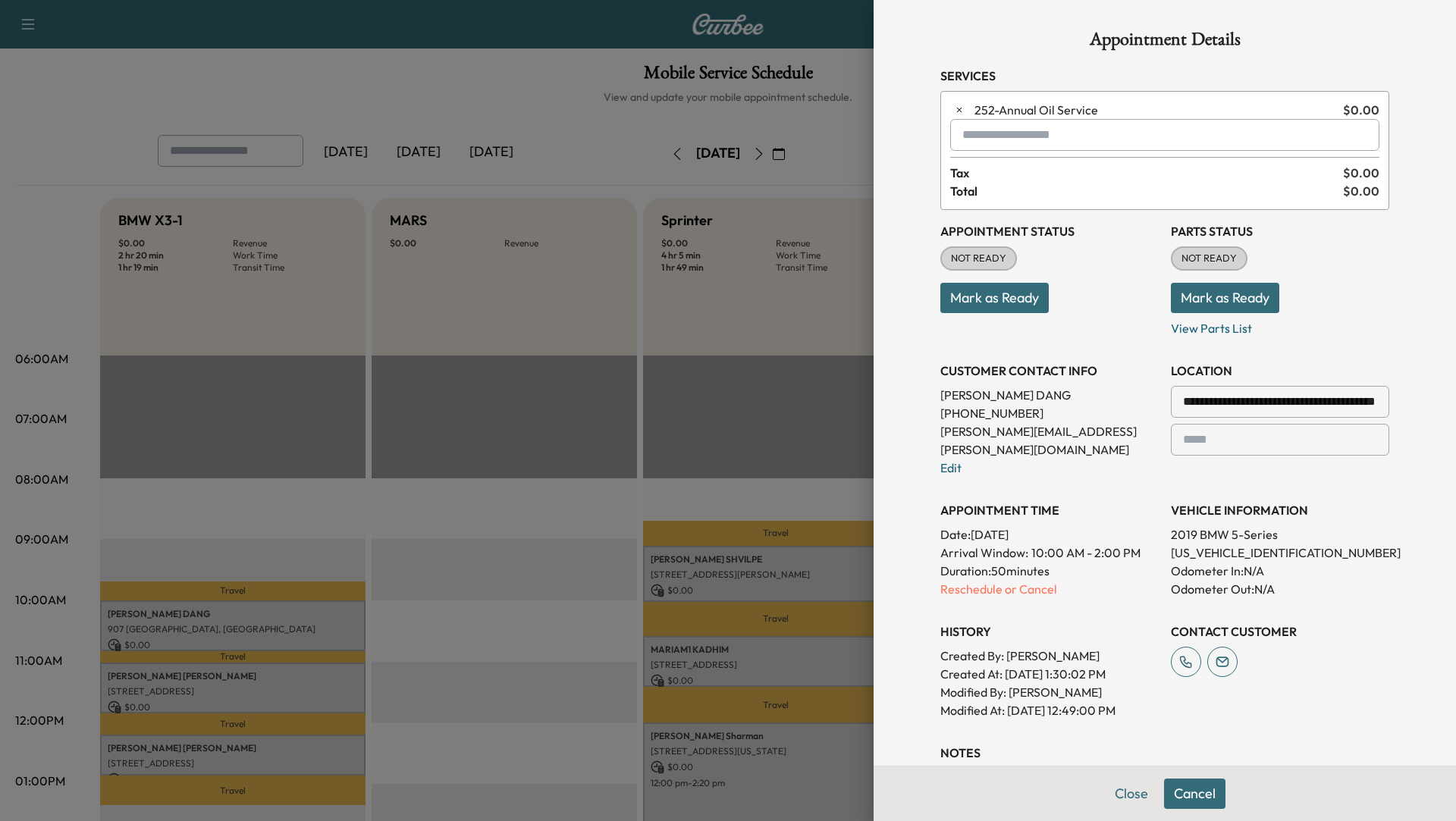
click at [853, 133] on div at bounding box center [728, 410] width 1456 height 821
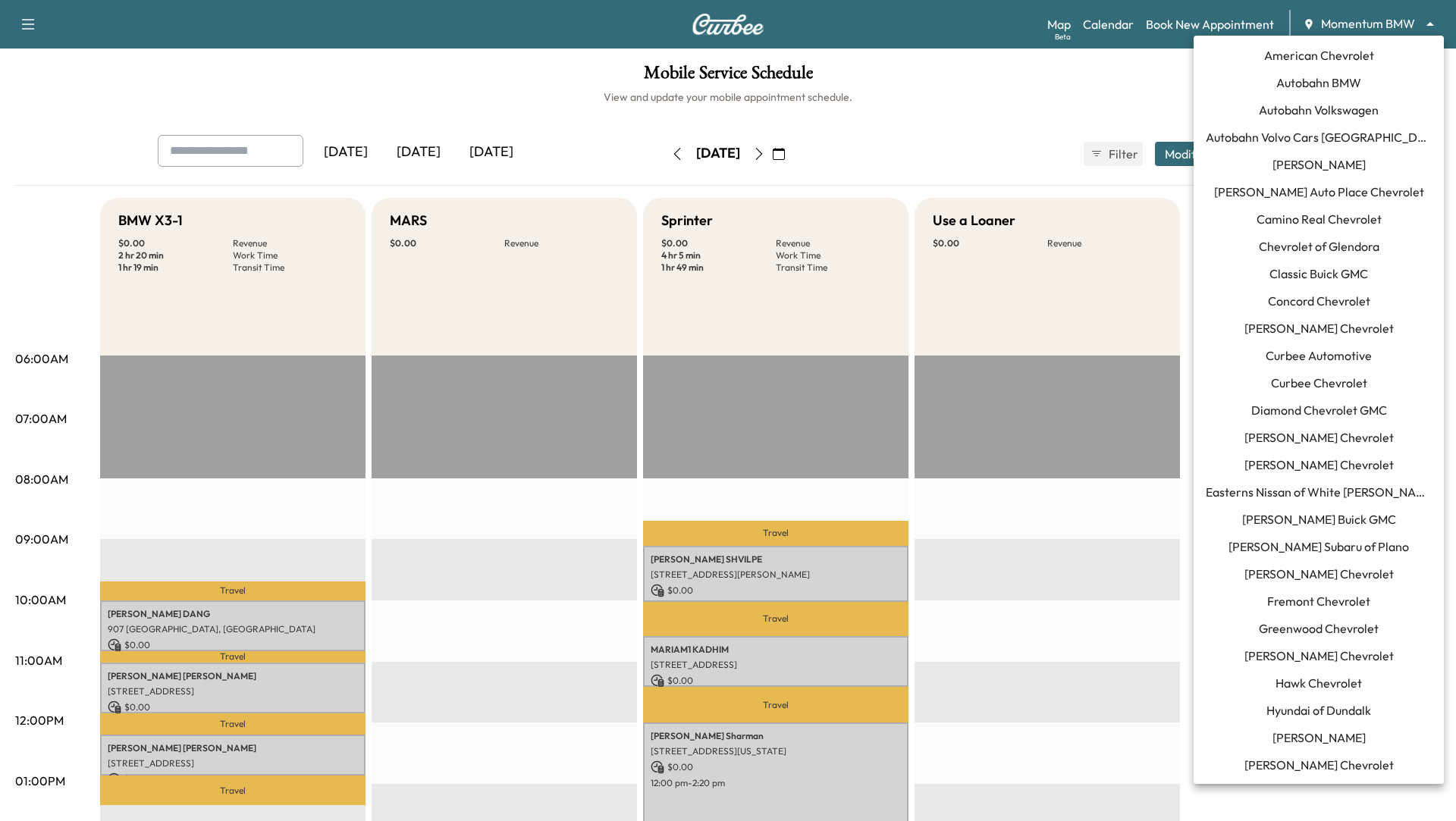
click at [1431, 22] on body "Support Log Out Map Beta Calendar Book New Appointment Momentum BMW ******** ​ …" at bounding box center [728, 410] width 1456 height 821
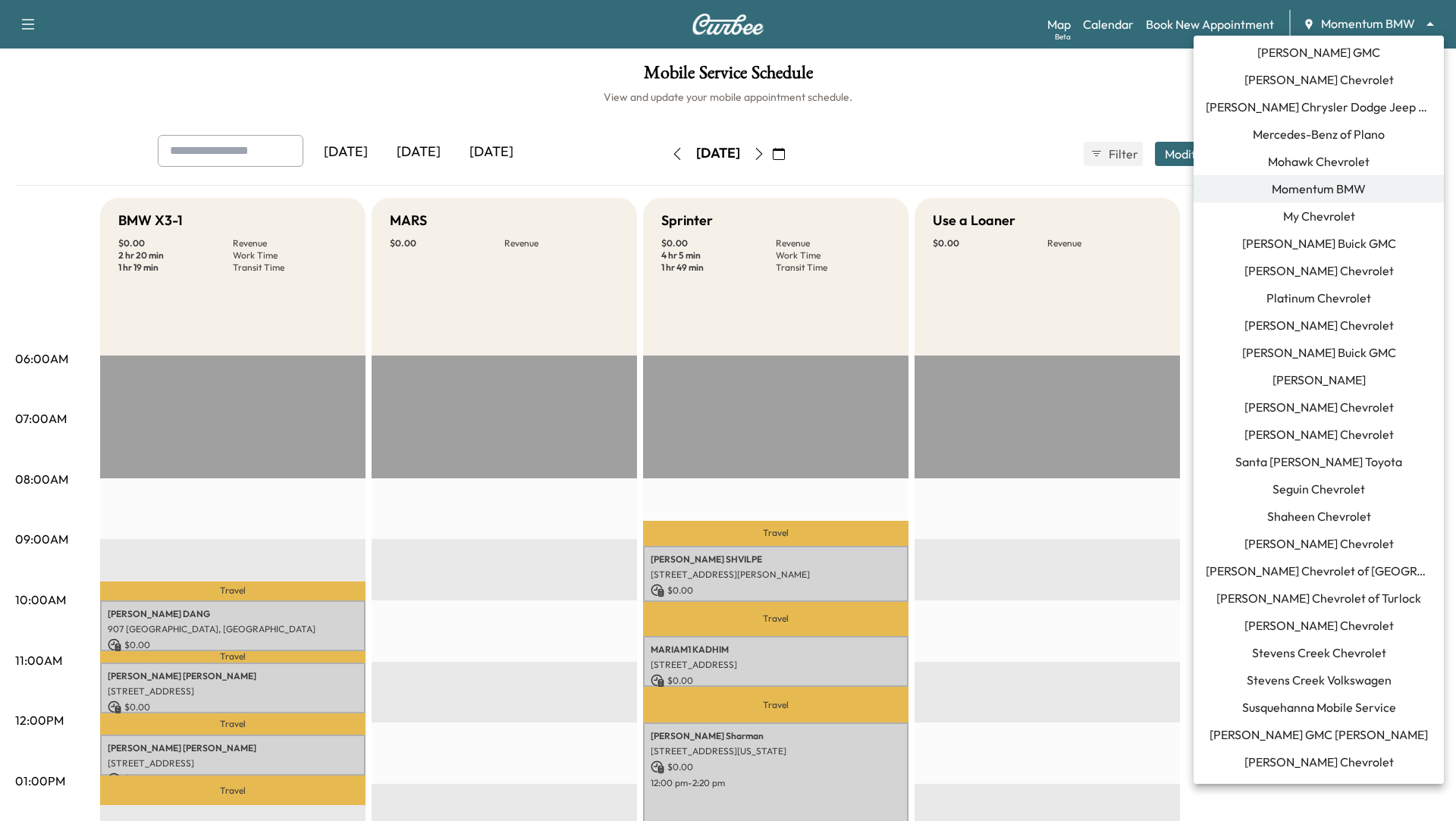
scroll to position [984, 0]
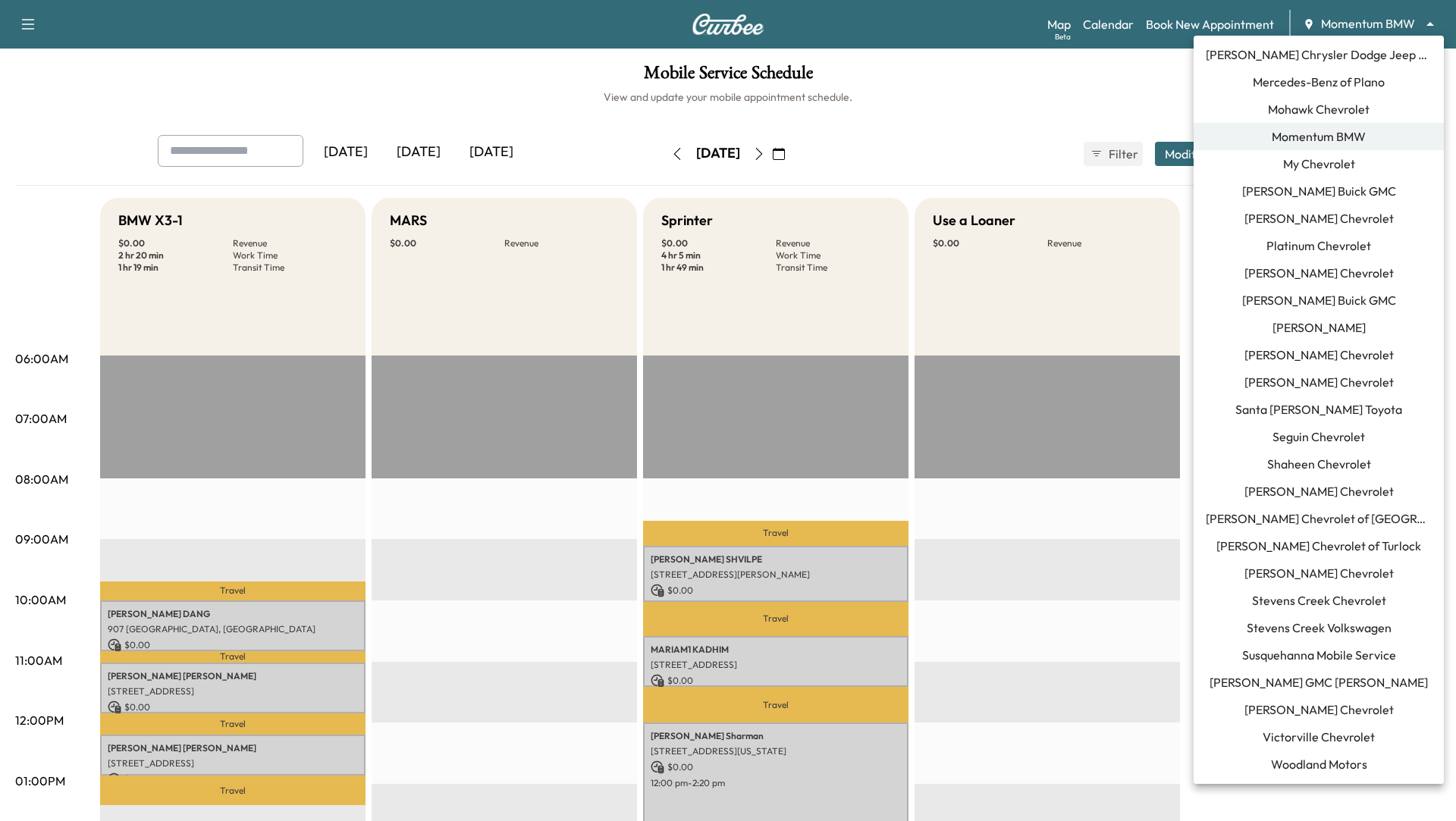
click at [1335, 484] on span "[PERSON_NAME] Chevrolet" at bounding box center [1319, 491] width 149 height 18
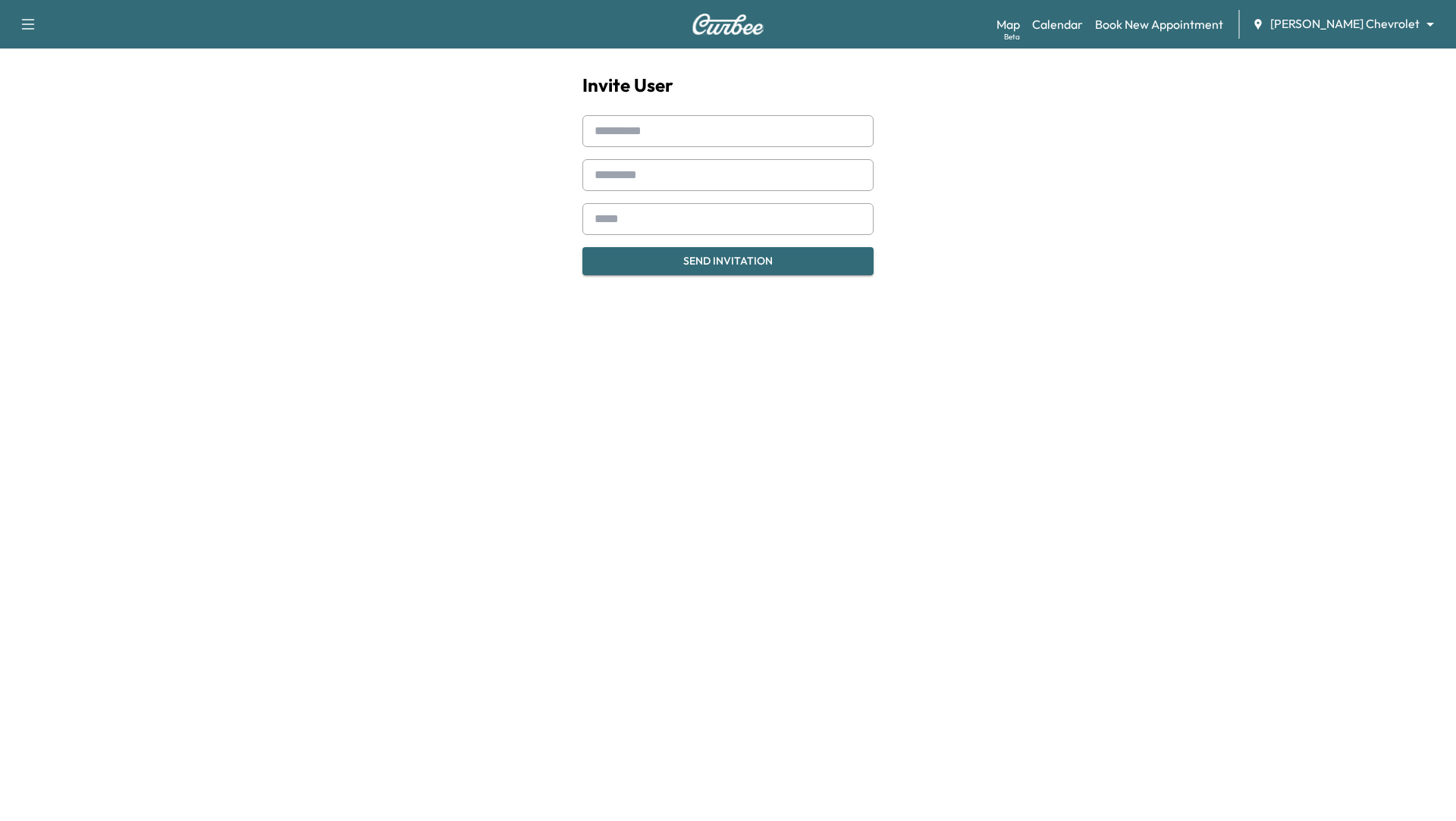
click at [665, 118] on input "text" at bounding box center [728, 131] width 292 height 32
type input "*********"
click at [672, 172] on input "text" at bounding box center [728, 175] width 292 height 32
type input "****"
click at [671, 216] on input "email" at bounding box center [728, 219] width 292 height 32
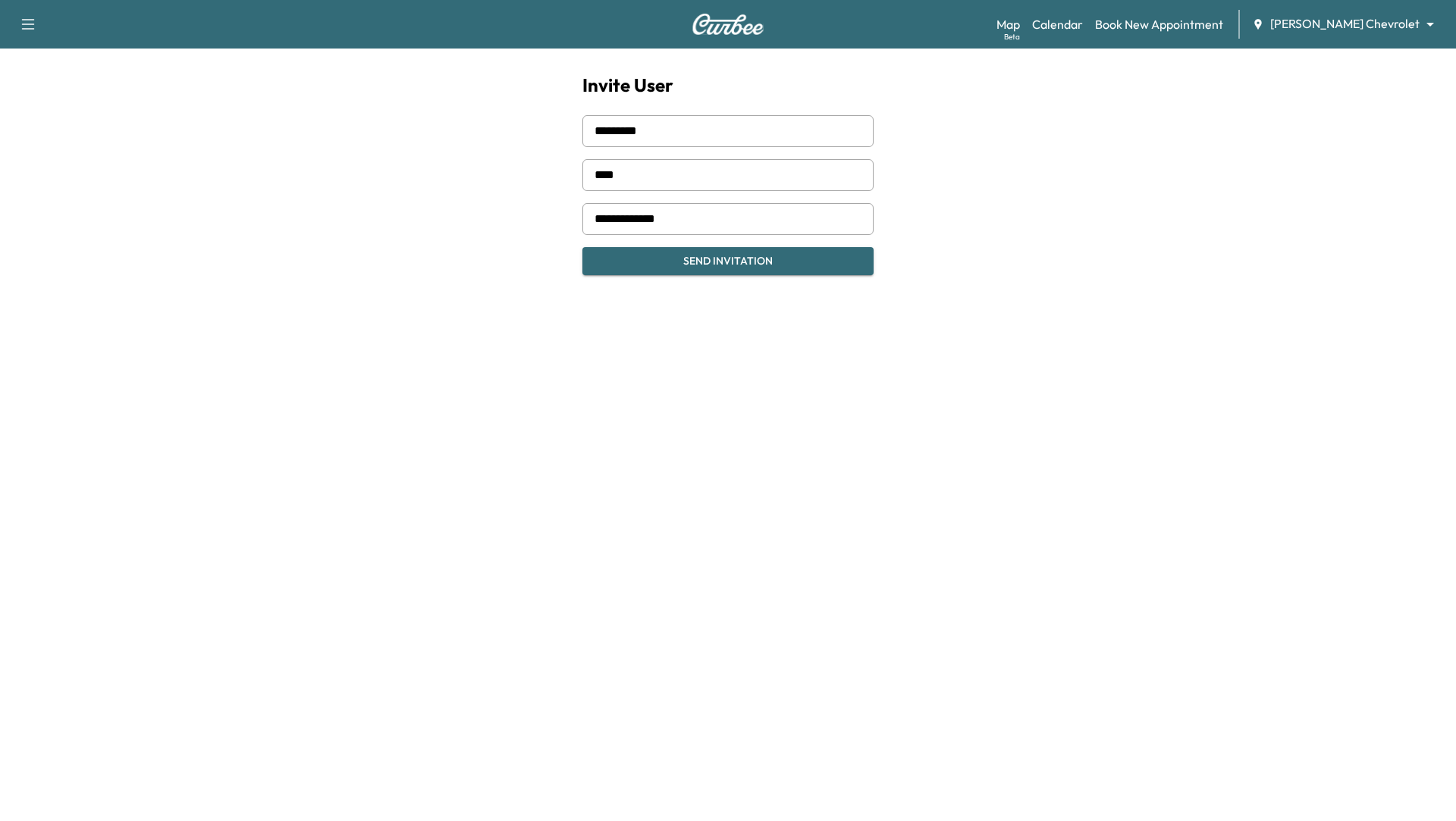
click at [624, 219] on input "**********" at bounding box center [728, 219] width 292 height 32
click at [719, 216] on input "**********" at bounding box center [728, 219] width 292 height 32
type input "**********"
click at [760, 257] on button "Send Invitation" at bounding box center [728, 261] width 292 height 28
